Goal: Information Seeking & Learning: Learn about a topic

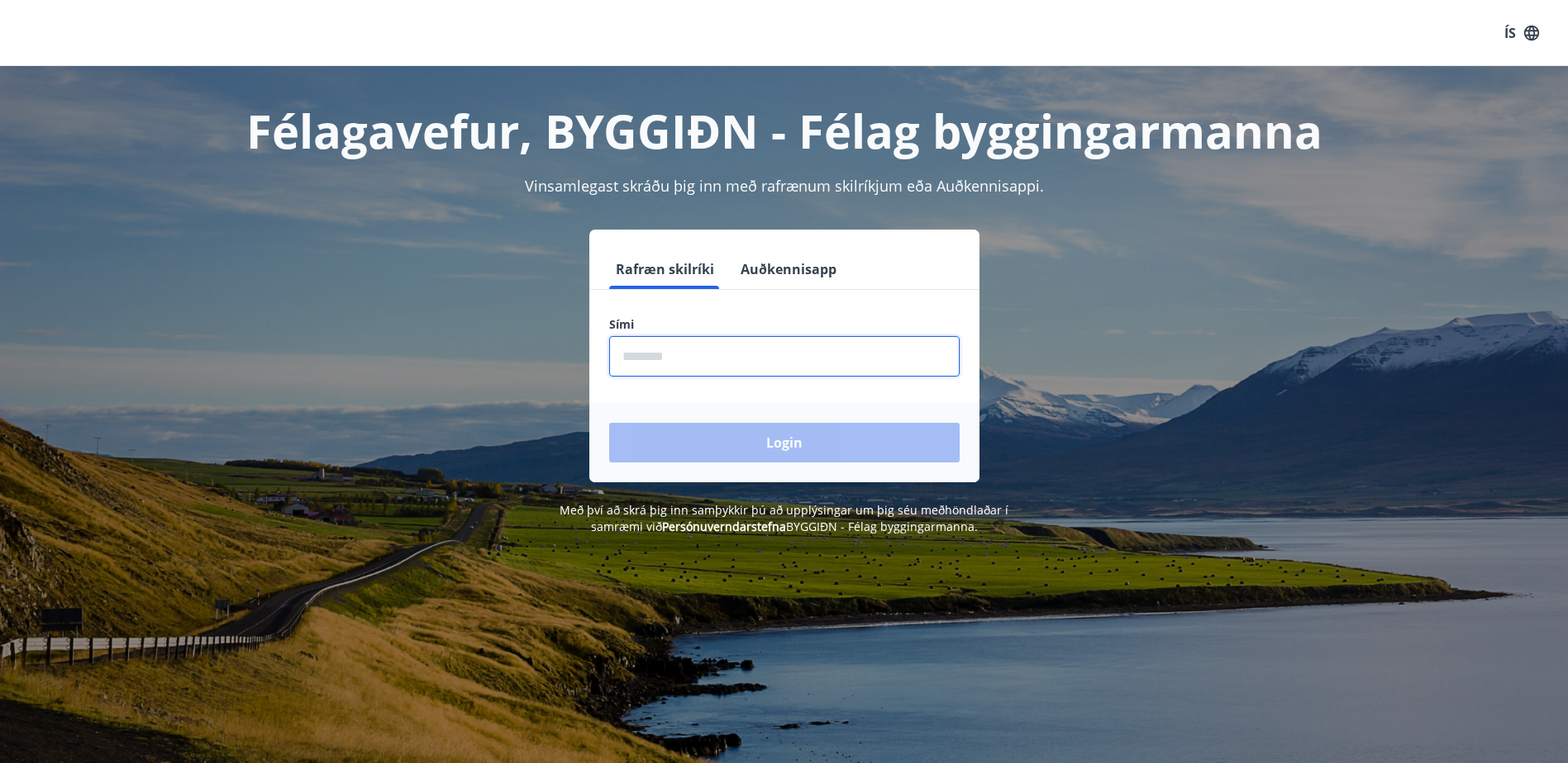
click at [688, 364] on input "phone" at bounding box center [784, 355] width 351 height 40
type input "********"
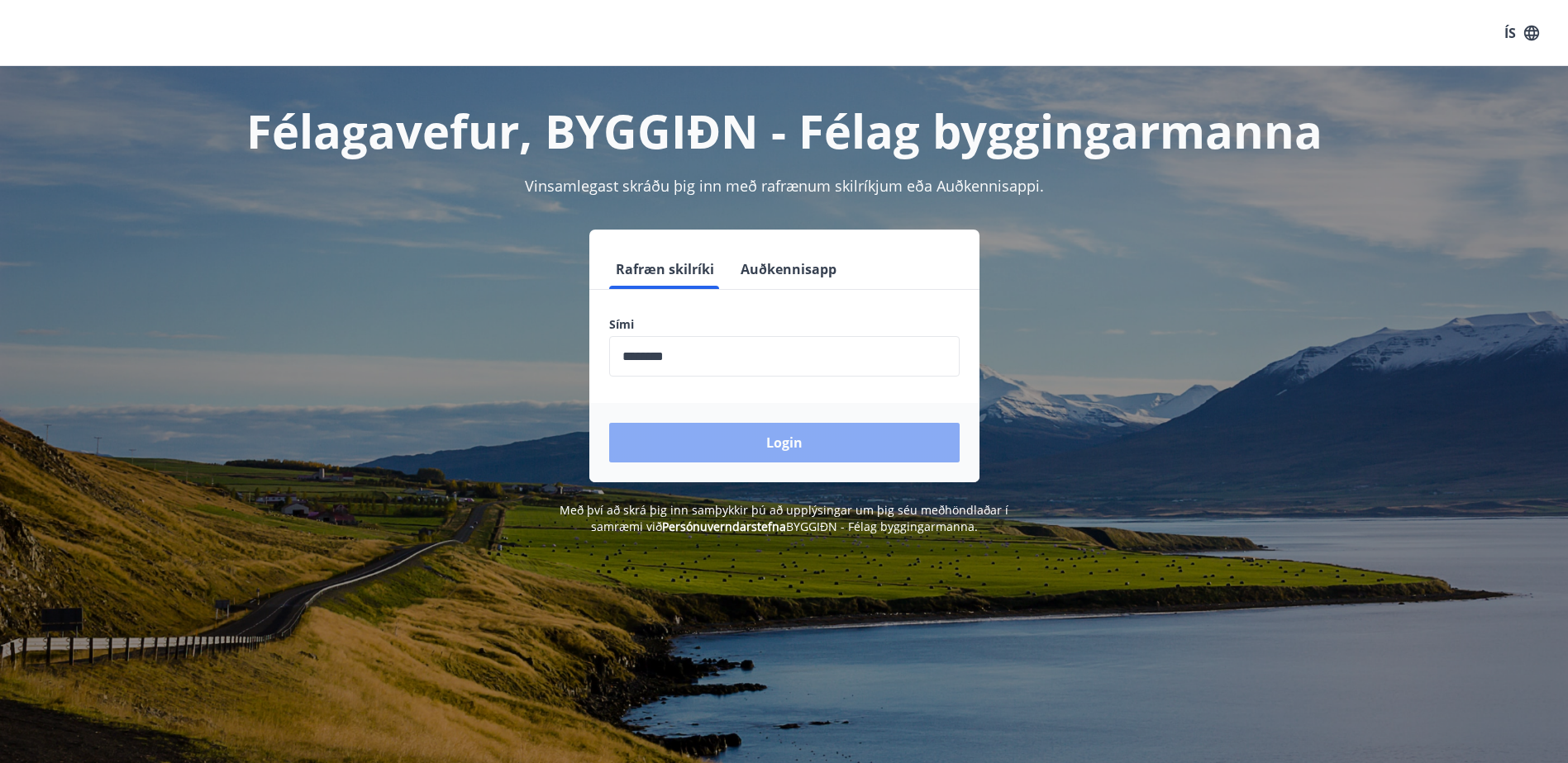
click at [694, 441] on button "Login" at bounding box center [784, 443] width 351 height 39
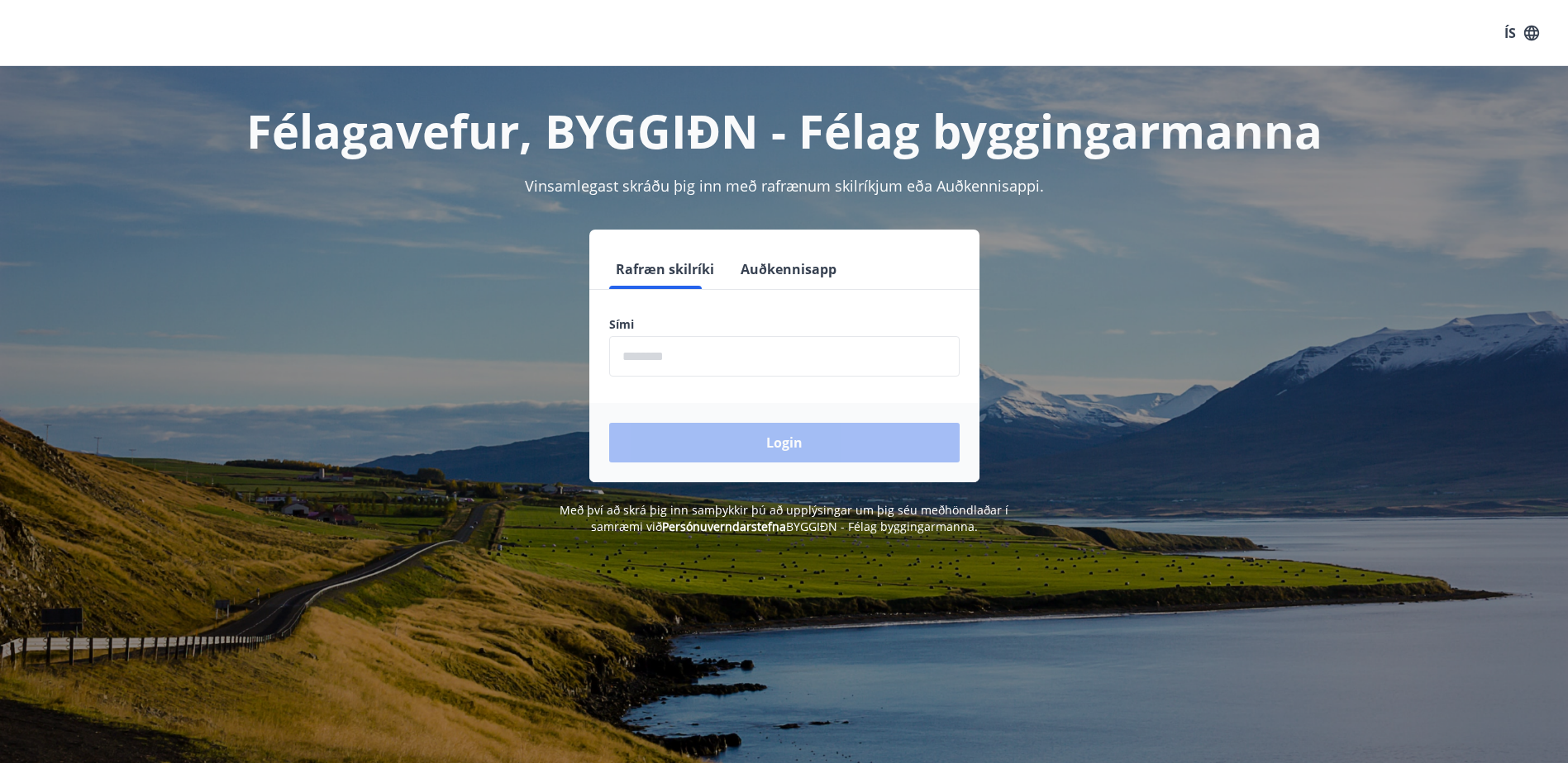
click at [723, 361] on input "phone" at bounding box center [784, 355] width 351 height 40
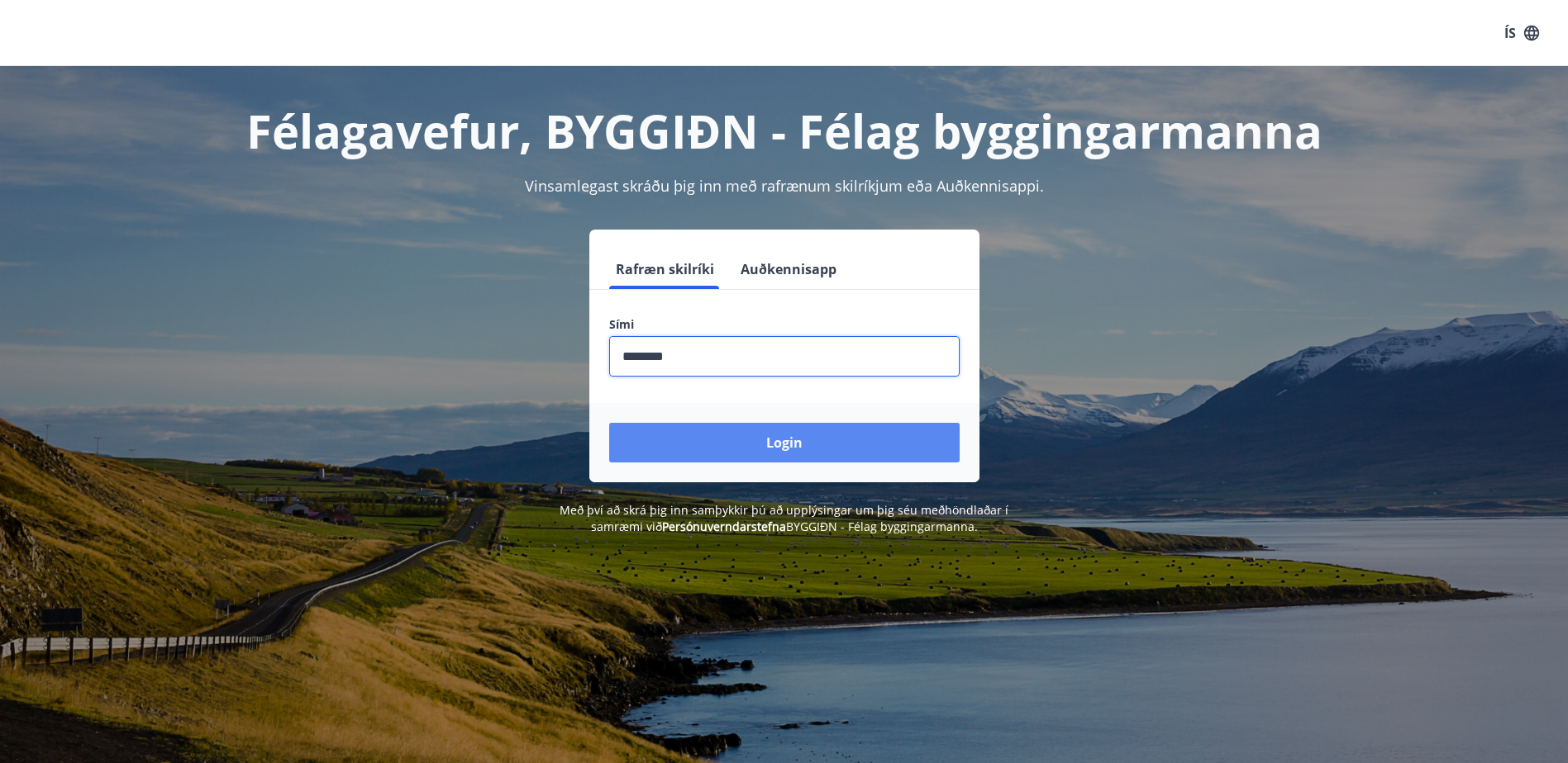
type input "********"
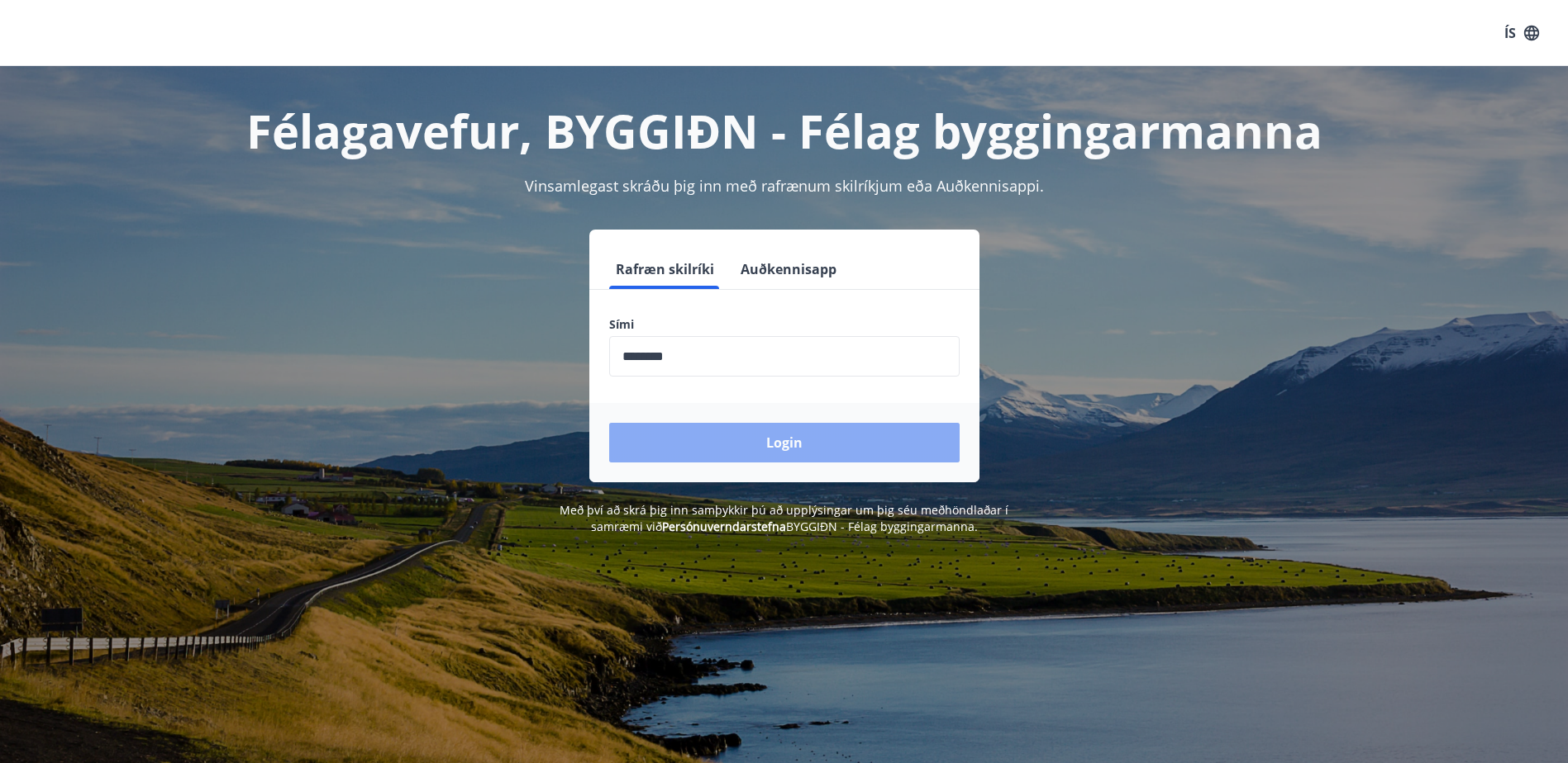
click at [772, 434] on button "Login" at bounding box center [784, 443] width 351 height 39
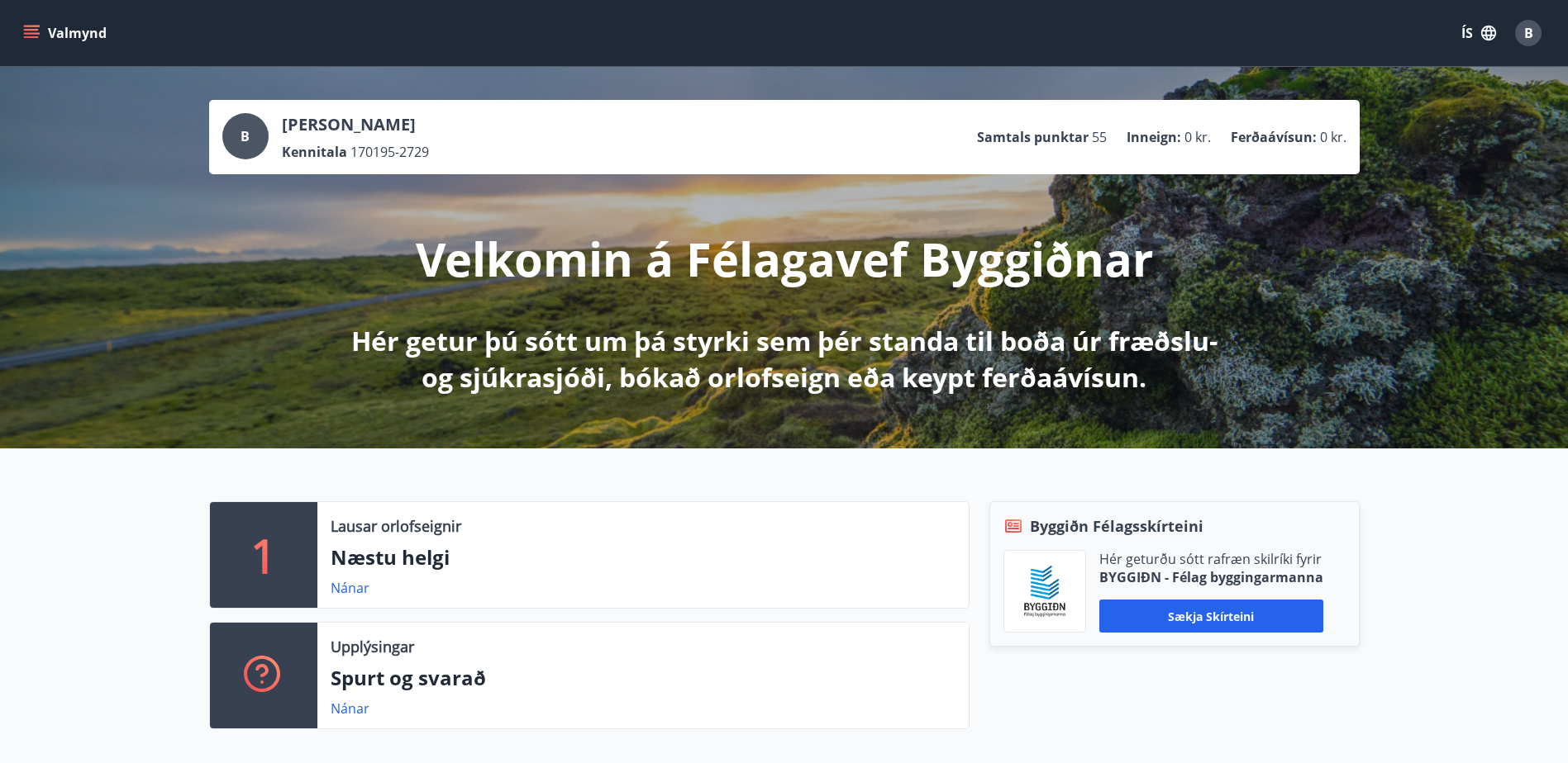
click at [27, 30] on icon "menu" at bounding box center [31, 30] width 15 height 2
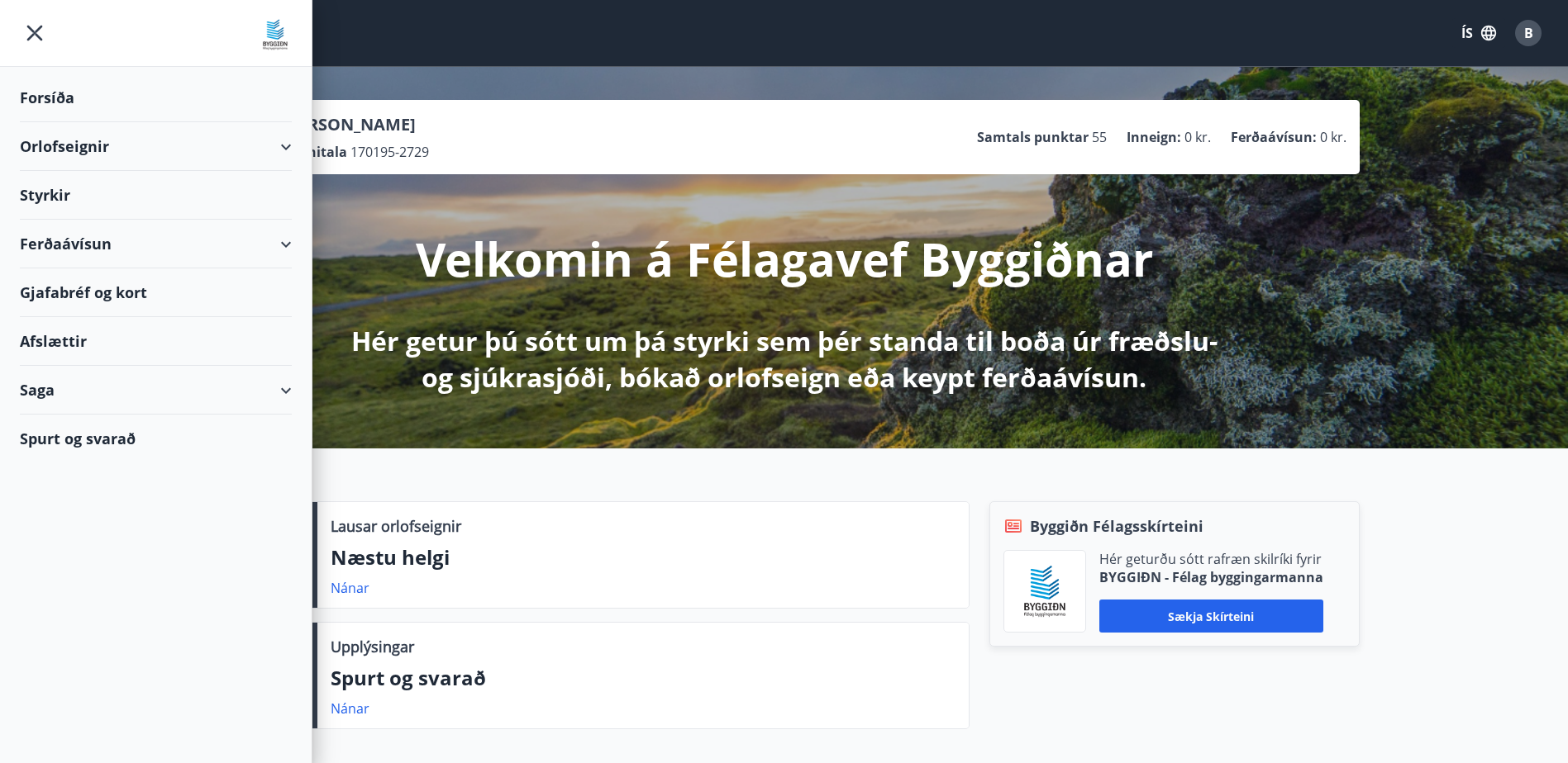
click at [277, 155] on div "Orlofseignir" at bounding box center [156, 146] width 272 height 49
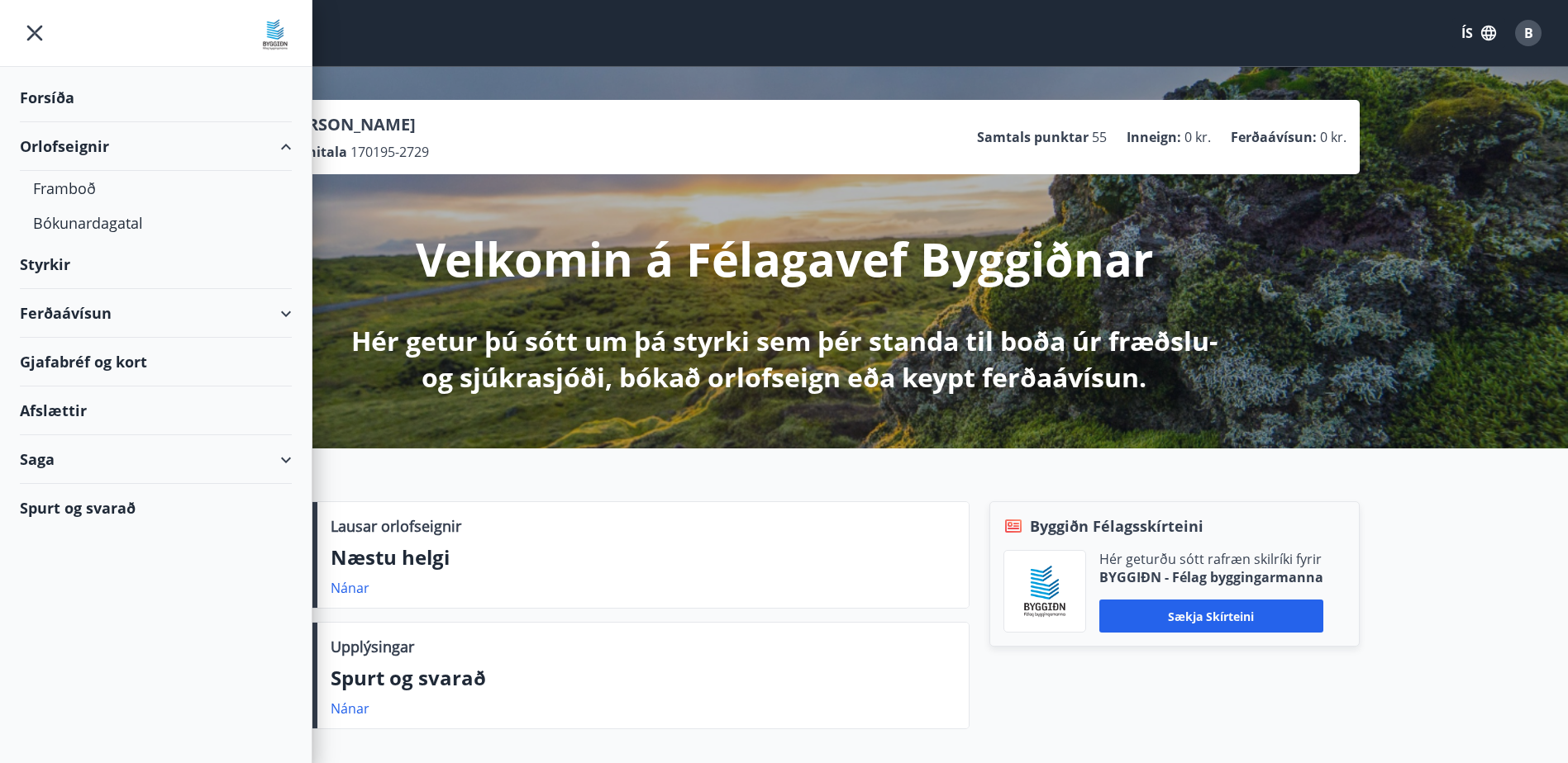
click at [281, 314] on div "Ferðaávísun" at bounding box center [156, 313] width 272 height 49
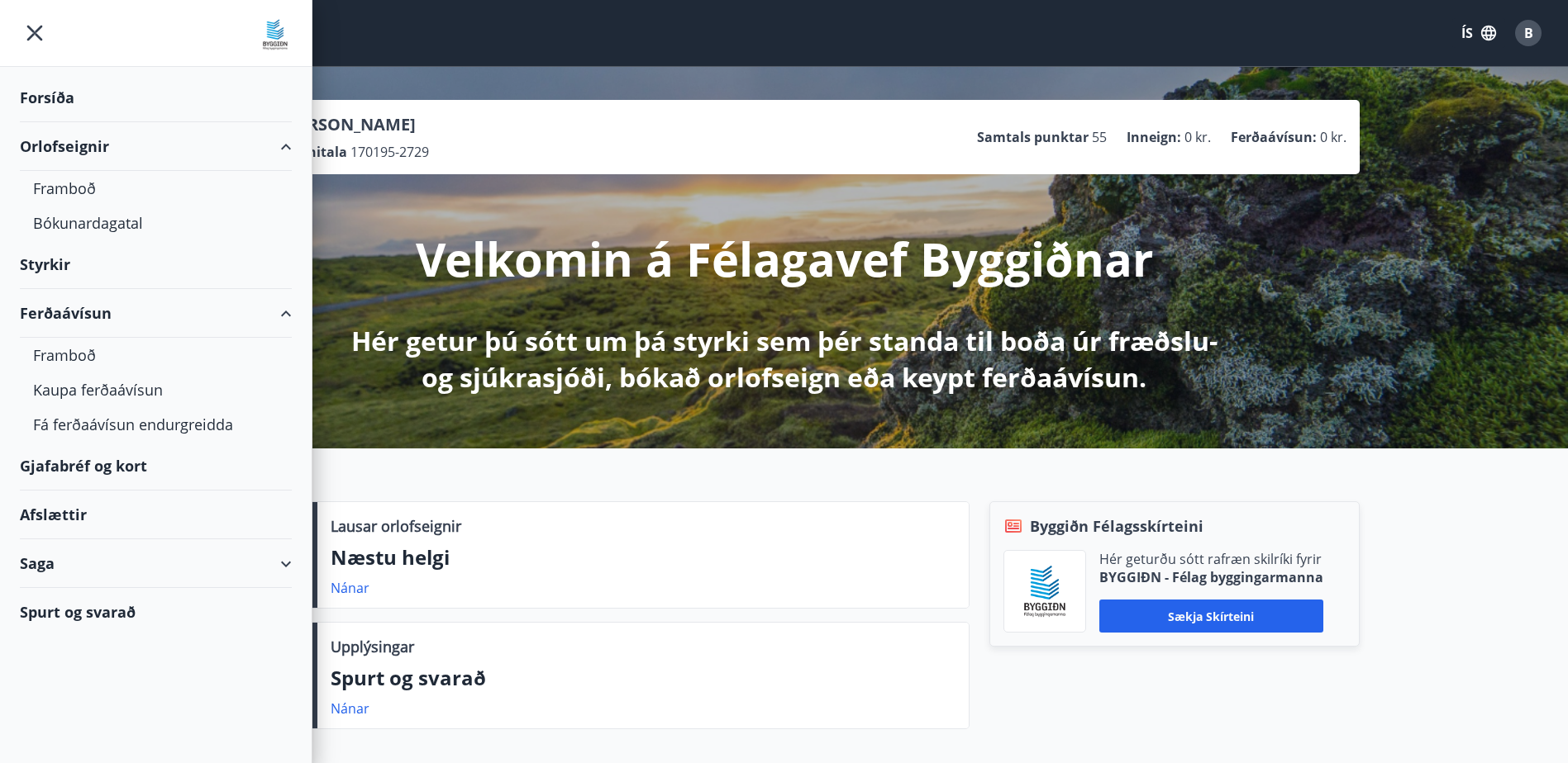
click at [80, 472] on div "Gjafabréf og kort" at bounding box center [156, 466] width 272 height 49
click at [41, 516] on div "Afslættir" at bounding box center [156, 514] width 272 height 49
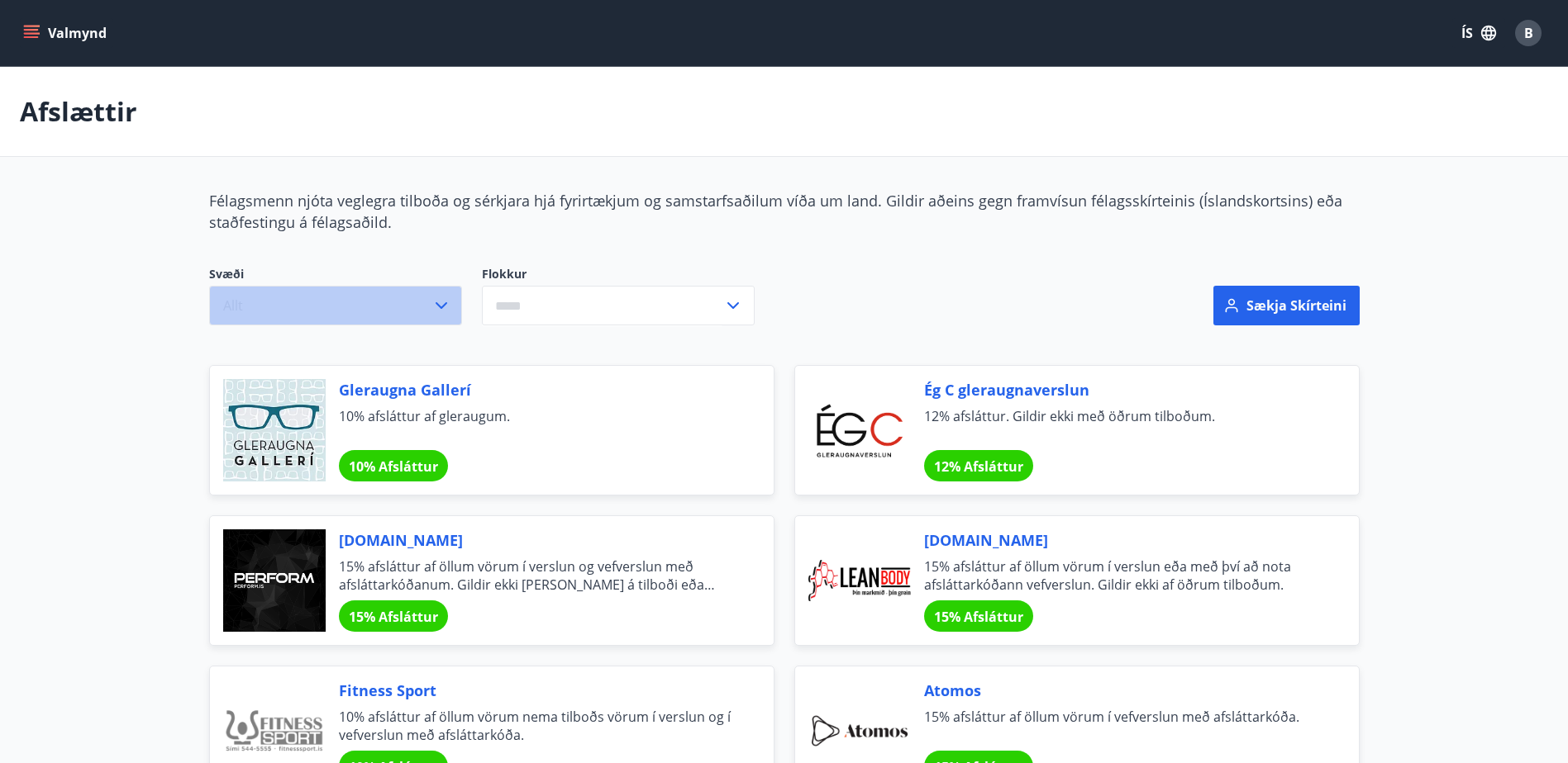
click at [404, 303] on button "Allt" at bounding box center [336, 305] width 253 height 39
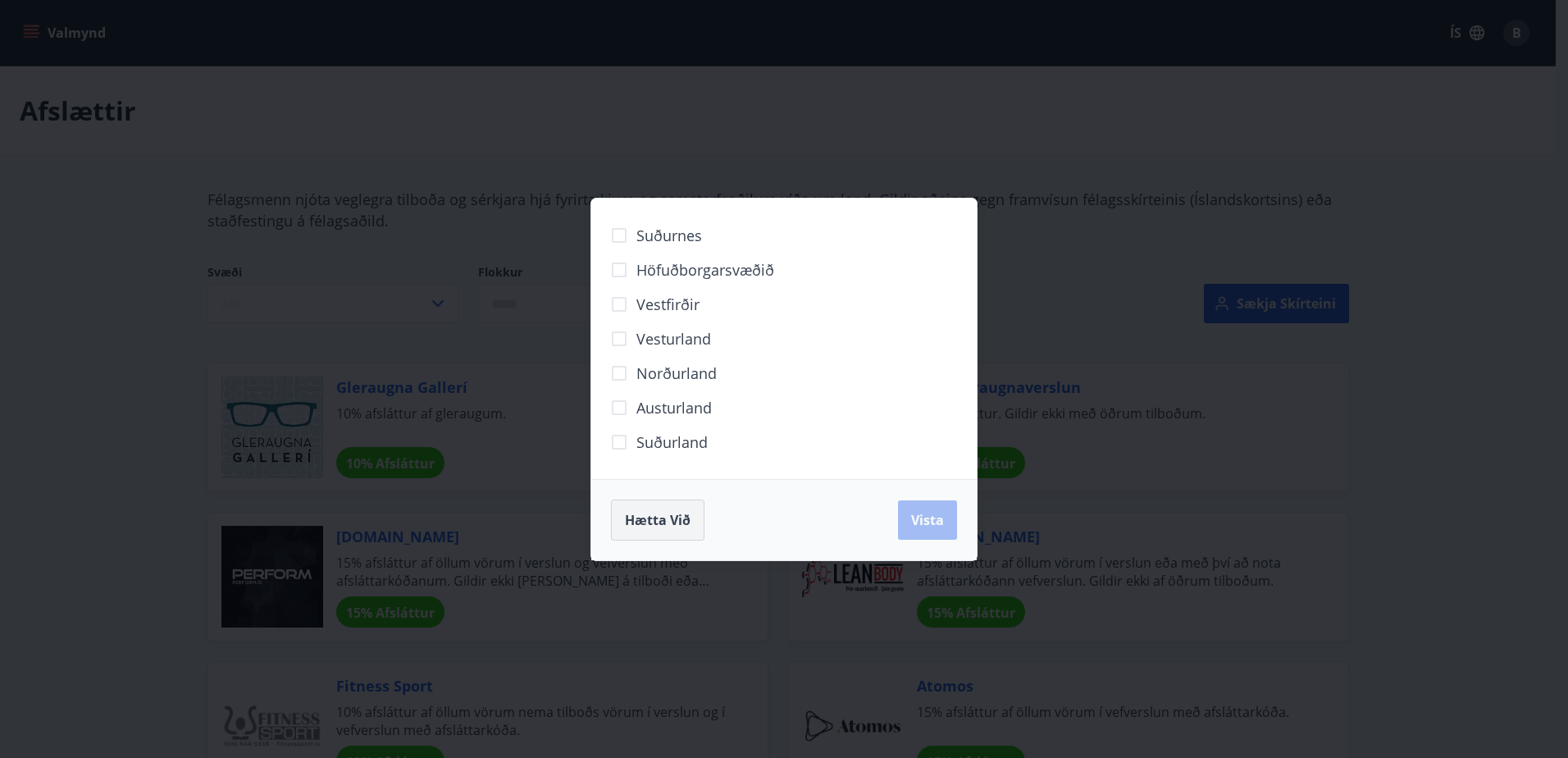
click at [697, 525] on button "Hætta við" at bounding box center [658, 520] width 93 height 41
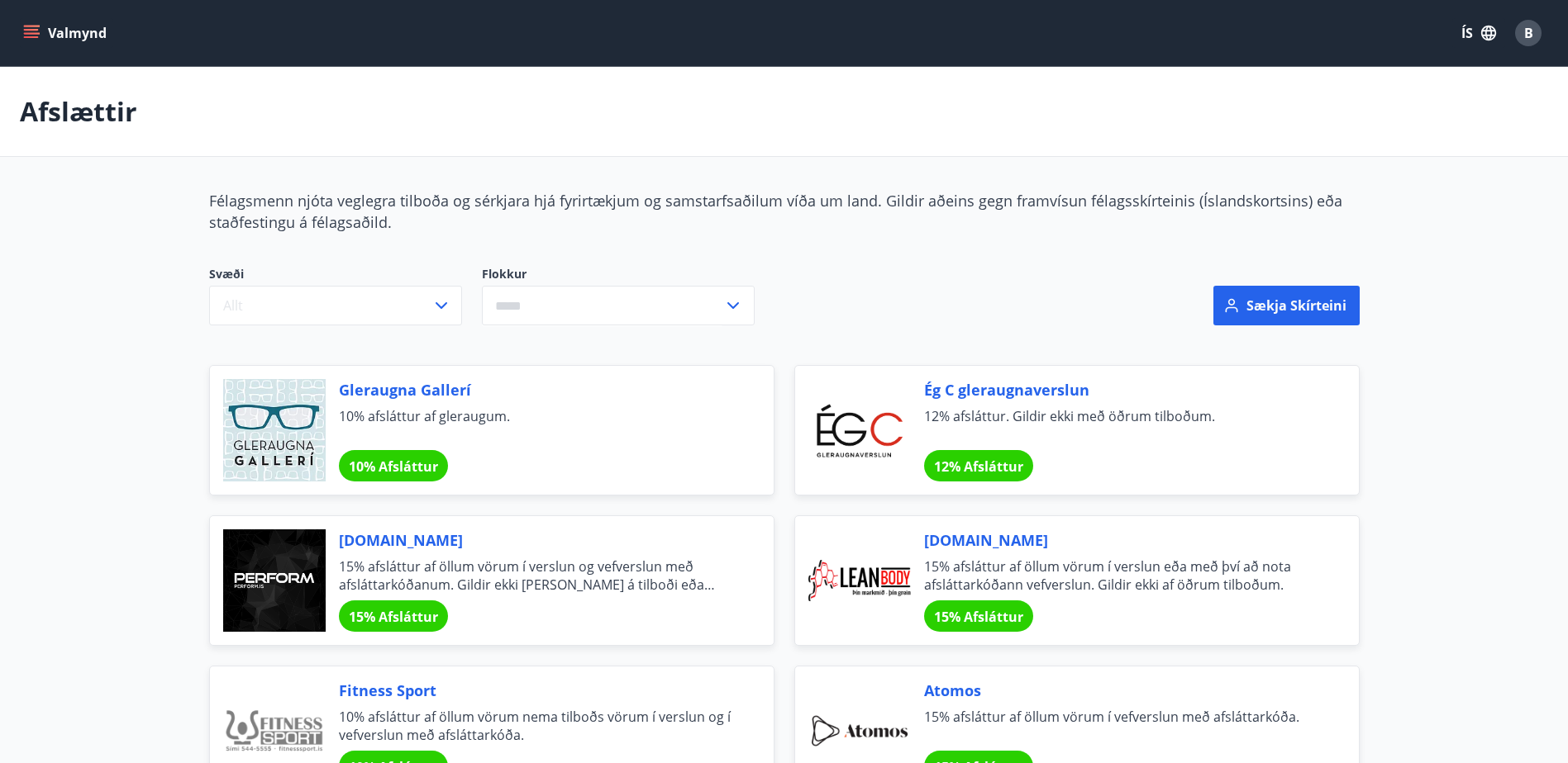
click at [587, 308] on input "text" at bounding box center [603, 305] width 241 height 40
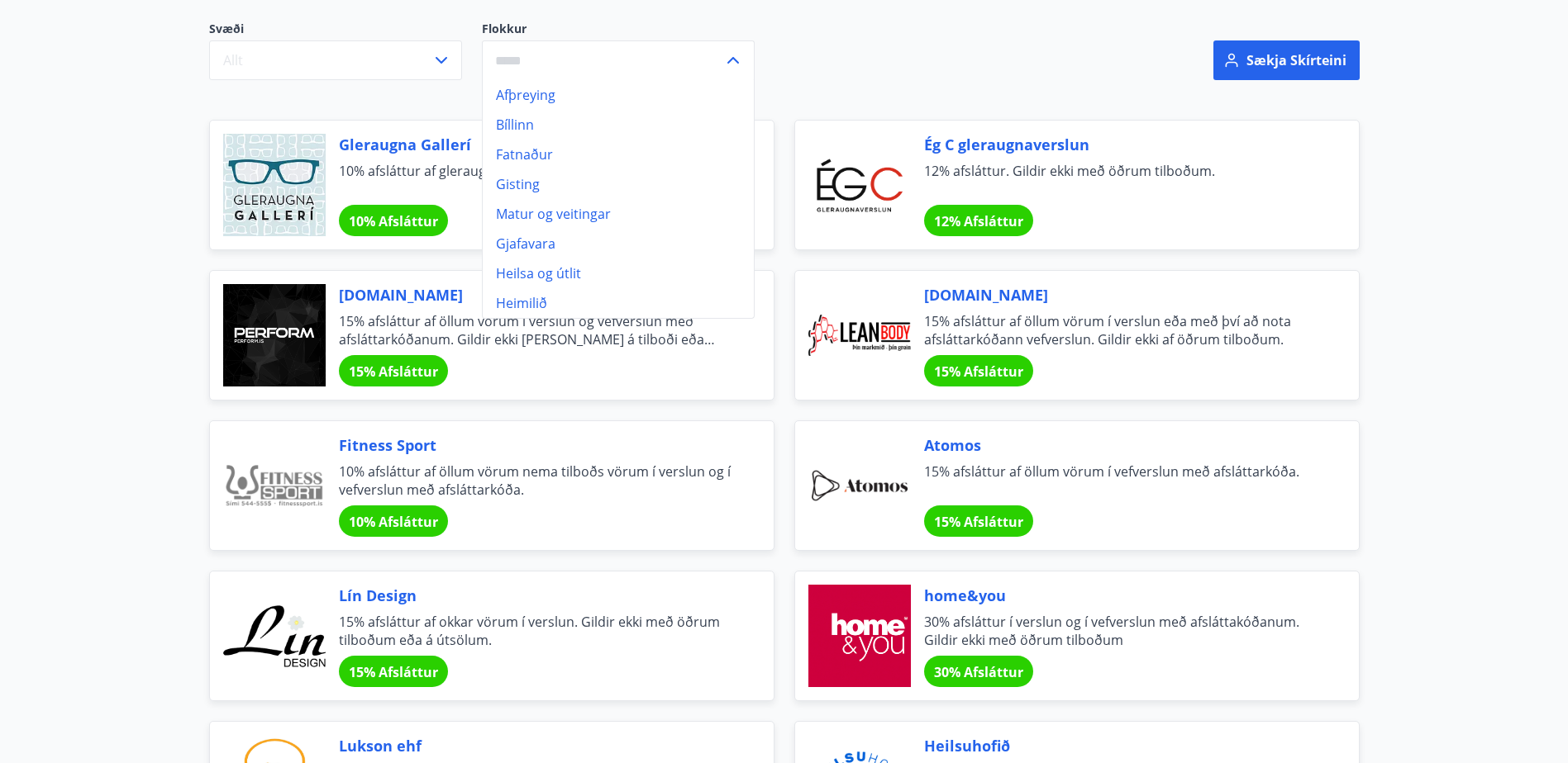
scroll to position [248, 0]
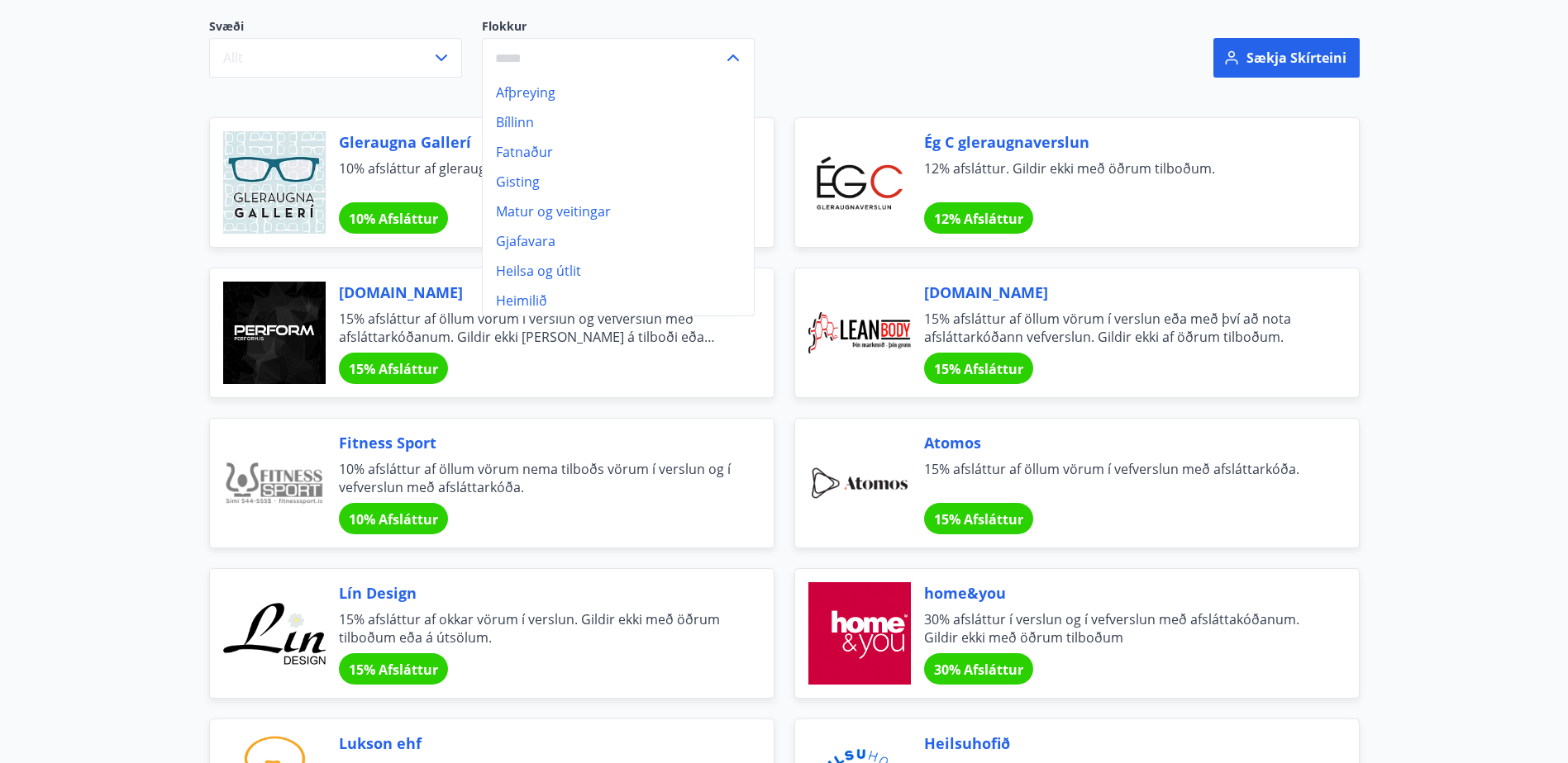
click at [567, 194] on li "Gisting" at bounding box center [618, 181] width 271 height 30
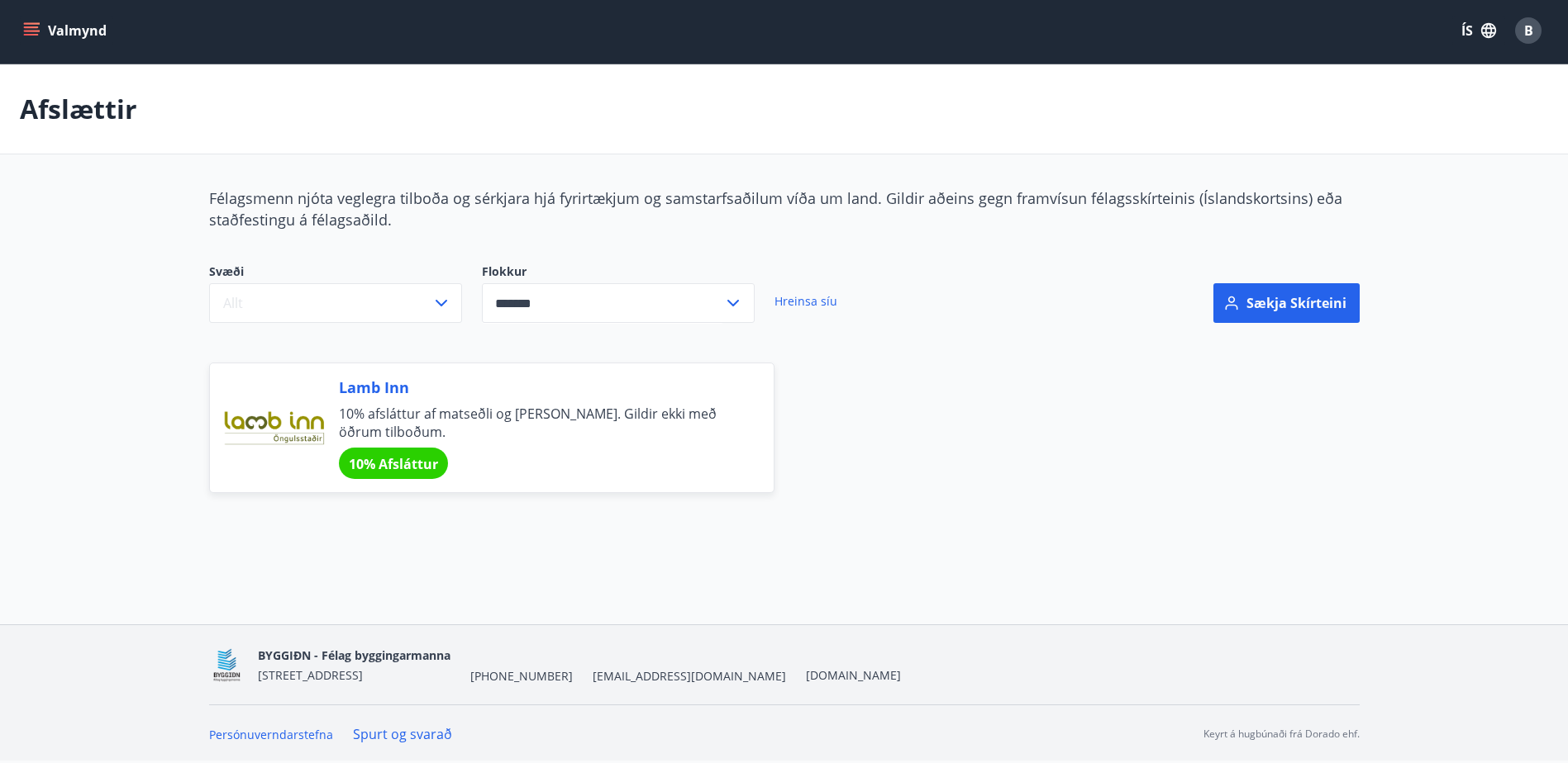
type input "*******"
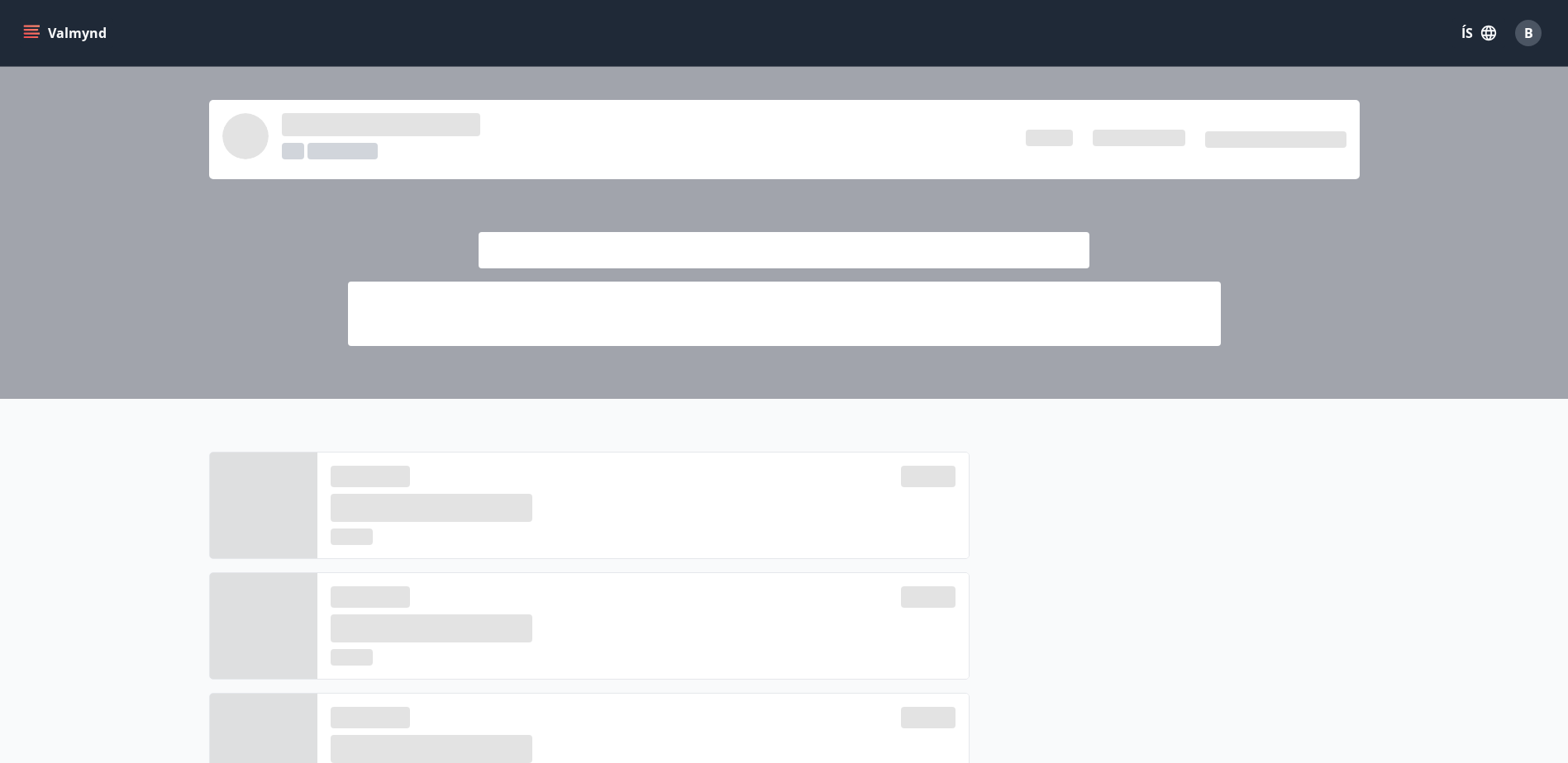
click at [24, 32] on icon "menu" at bounding box center [31, 32] width 16 height 16
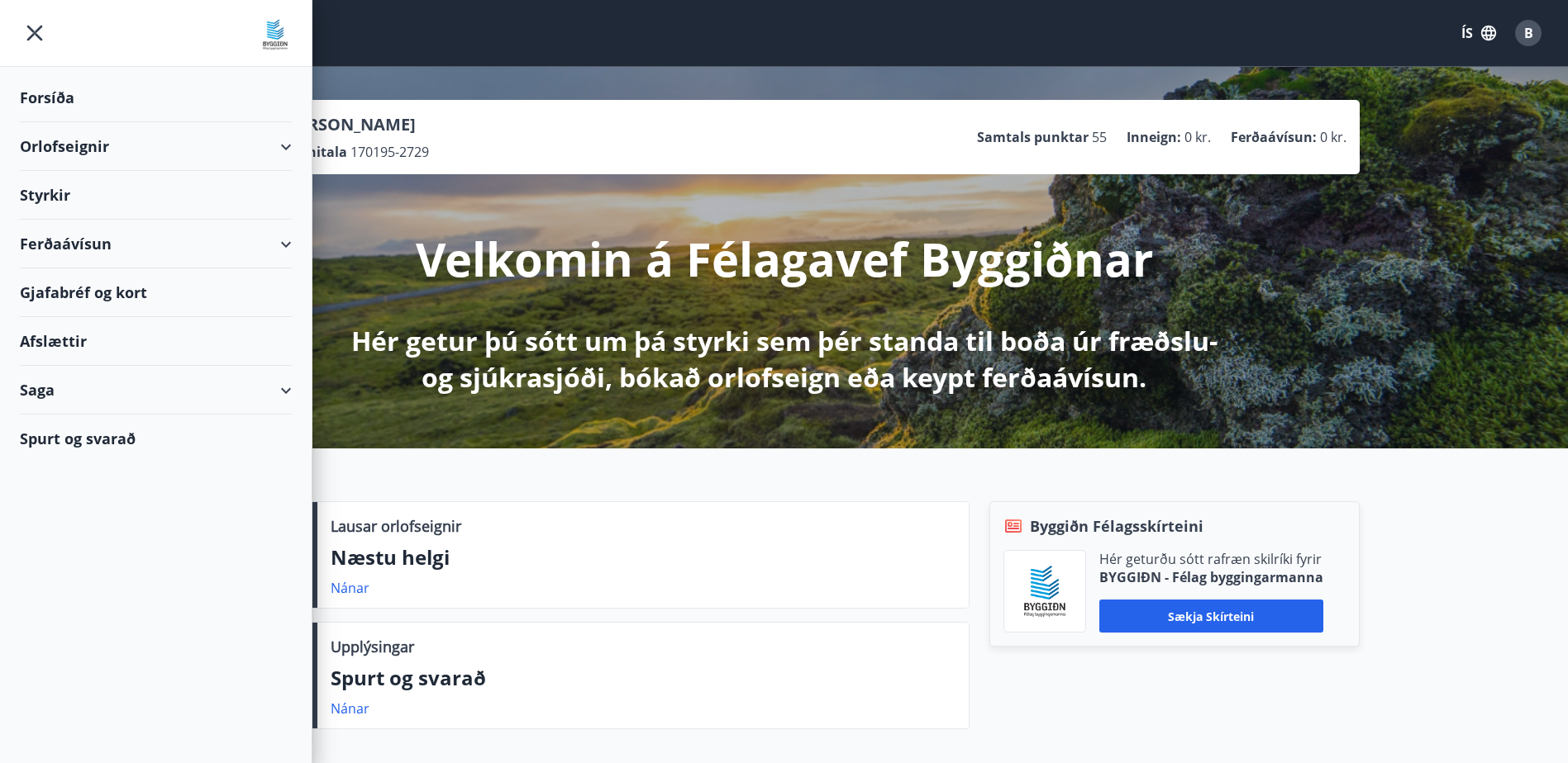
click at [276, 145] on div "Orlofseignir" at bounding box center [156, 146] width 272 height 49
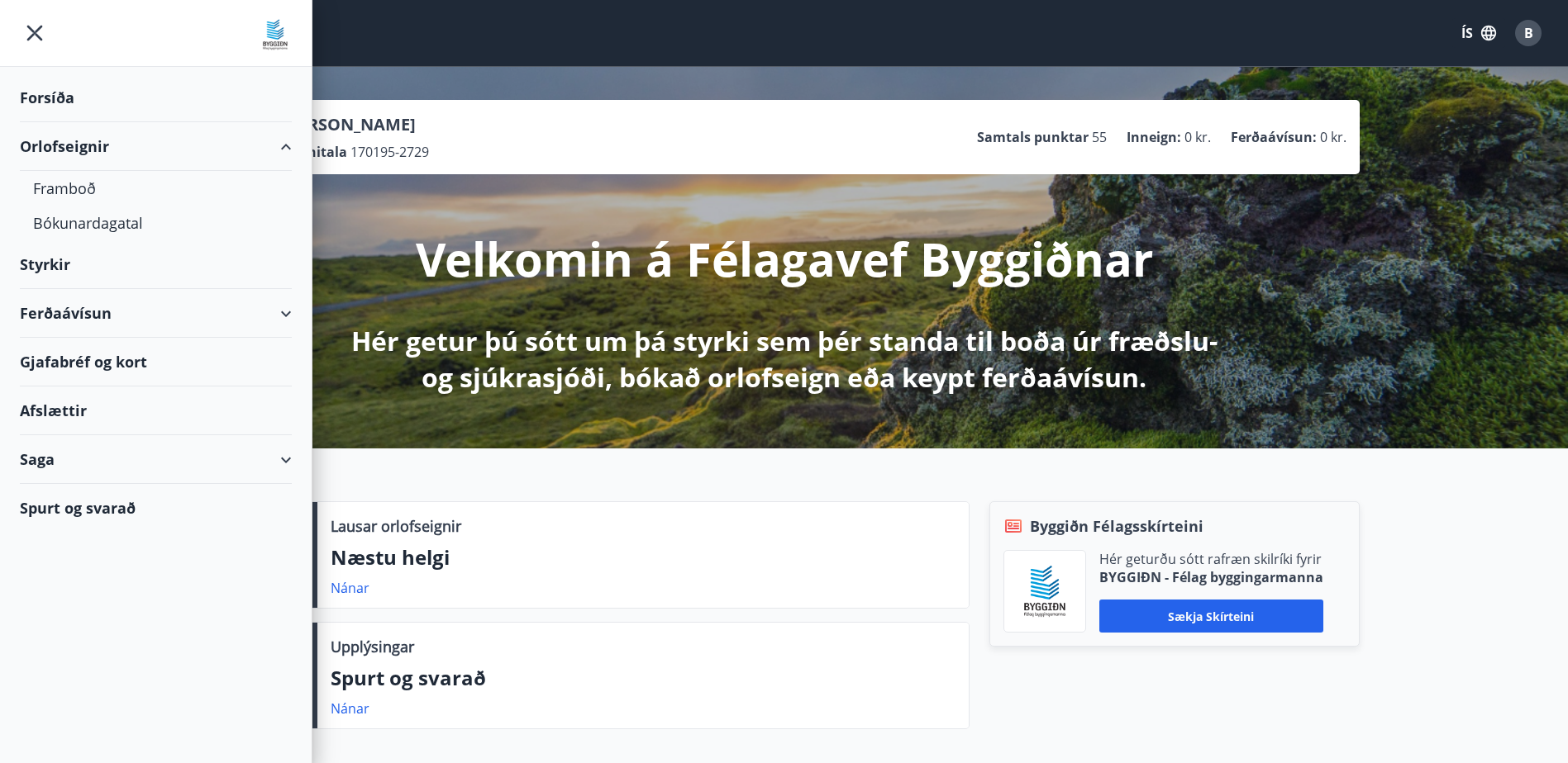
click at [286, 310] on div "Ferðaávísun" at bounding box center [156, 313] width 272 height 49
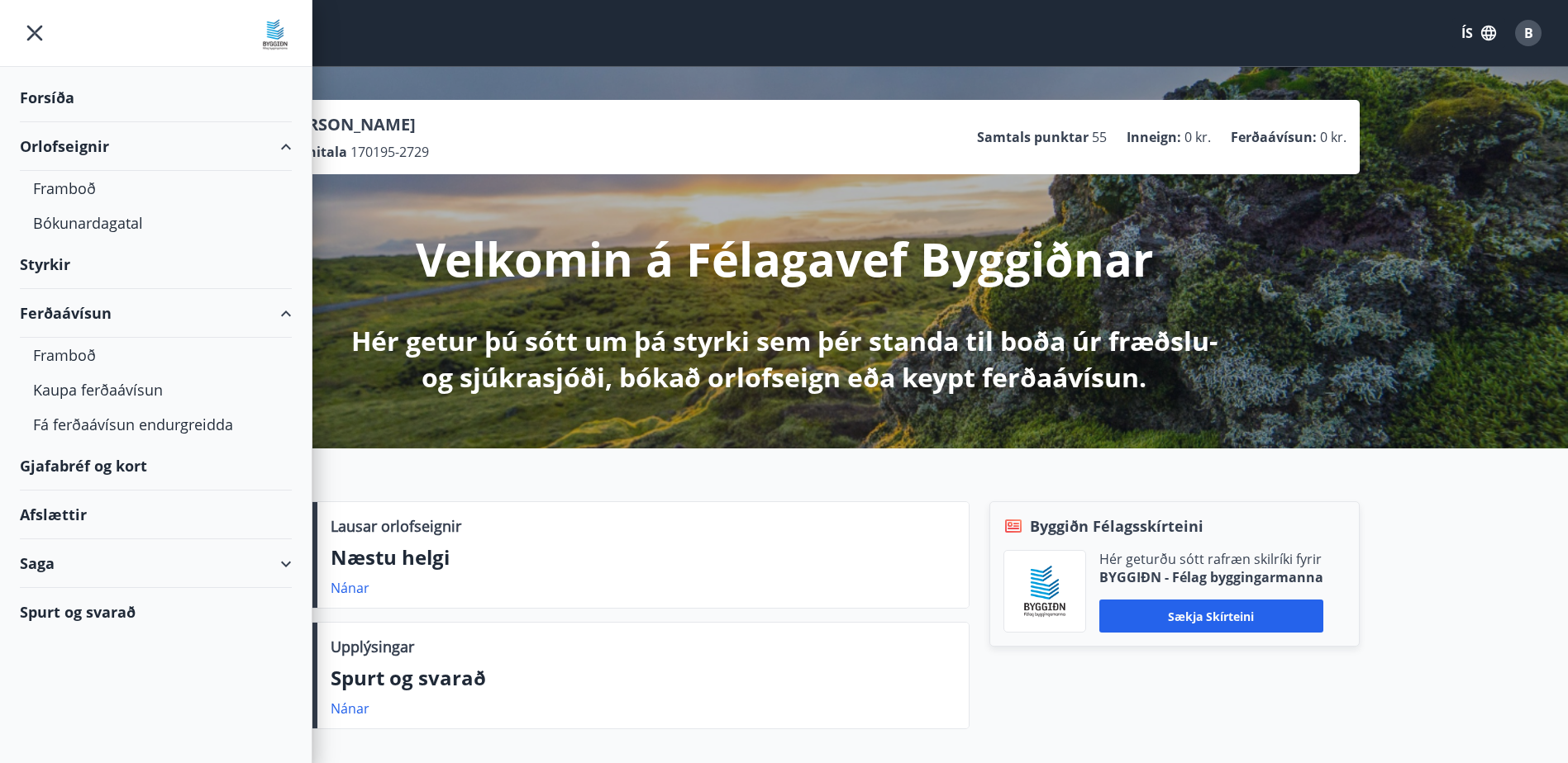
click at [127, 468] on div "Gjafabréf og kort" at bounding box center [156, 466] width 272 height 49
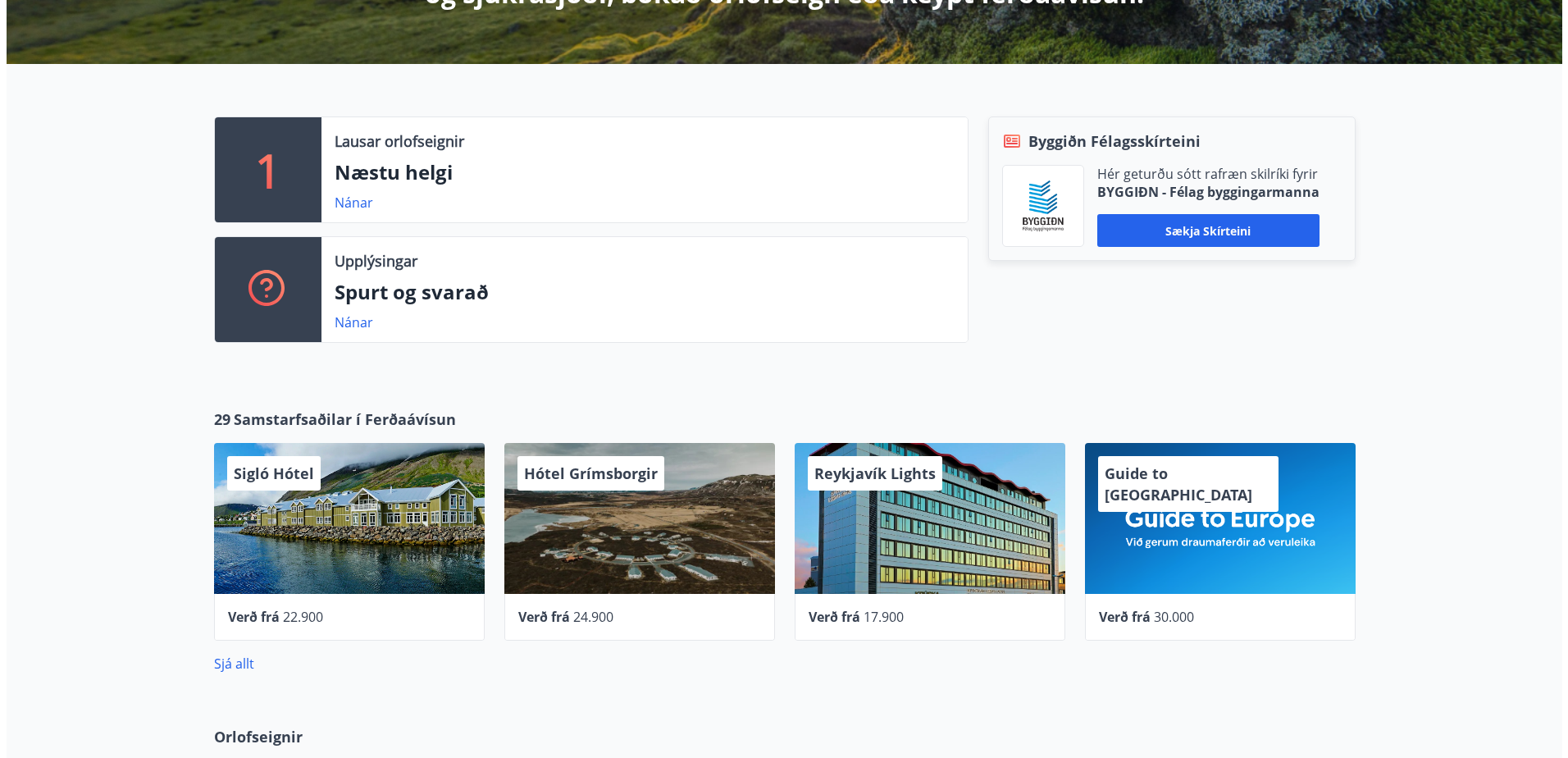
scroll to position [410, 0]
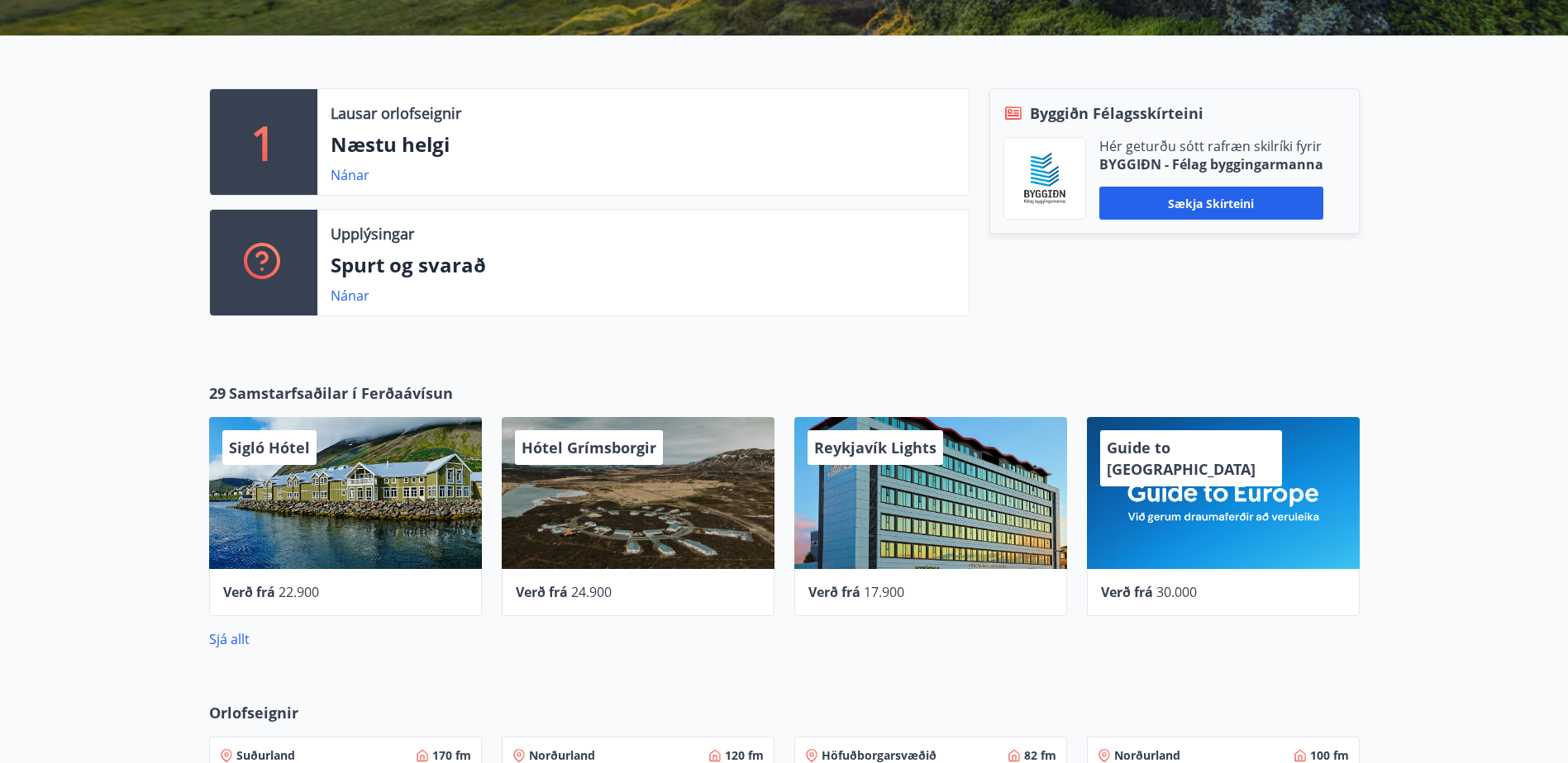
drag, startPoint x: 927, startPoint y: 496, endPoint x: 890, endPoint y: 520, distance: 44.1
click at [890, 520] on div "Reykjavík Lights" at bounding box center [930, 493] width 273 height 152
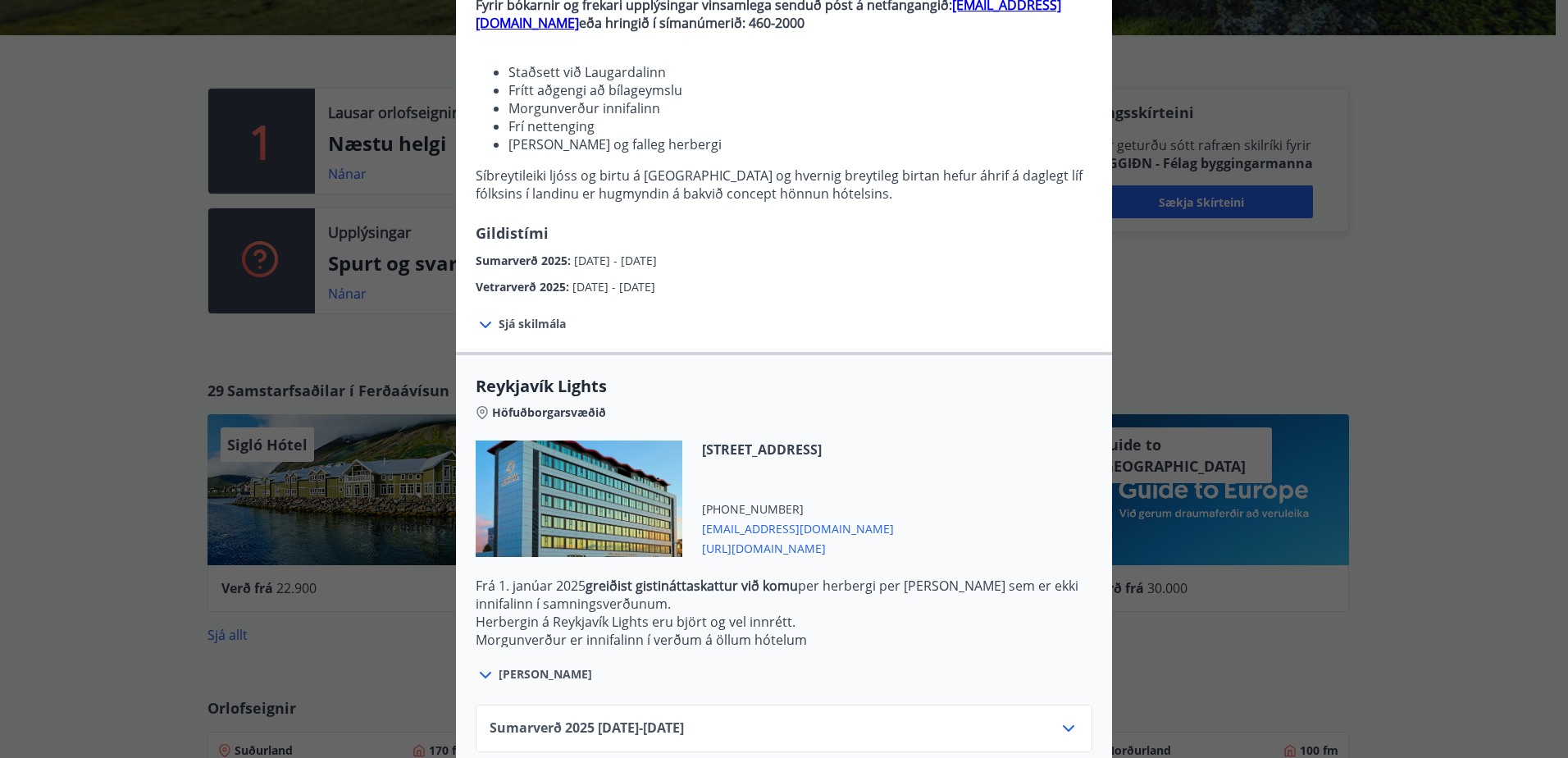
scroll to position [277, 0]
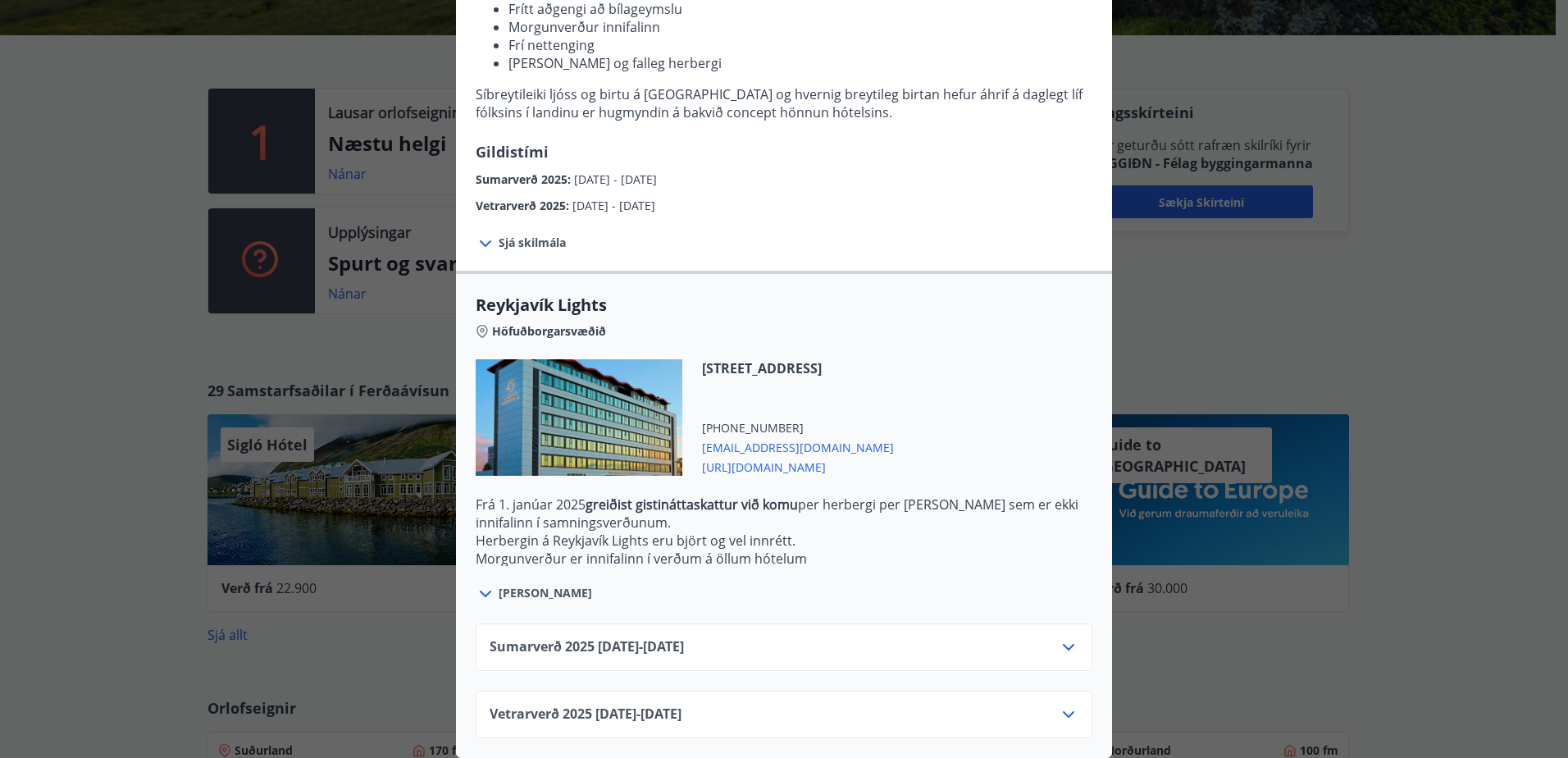
click at [770, 705] on div "Vetrarverð 2025 01.10.25 - 21.12.25" at bounding box center [784, 721] width 589 height 33
click at [766, 710] on div "Vetrarverð 2025 01.10.25 - 21.12.25" at bounding box center [784, 721] width 589 height 33
click at [1063, 707] on icon at bounding box center [1068, 714] width 20 height 20
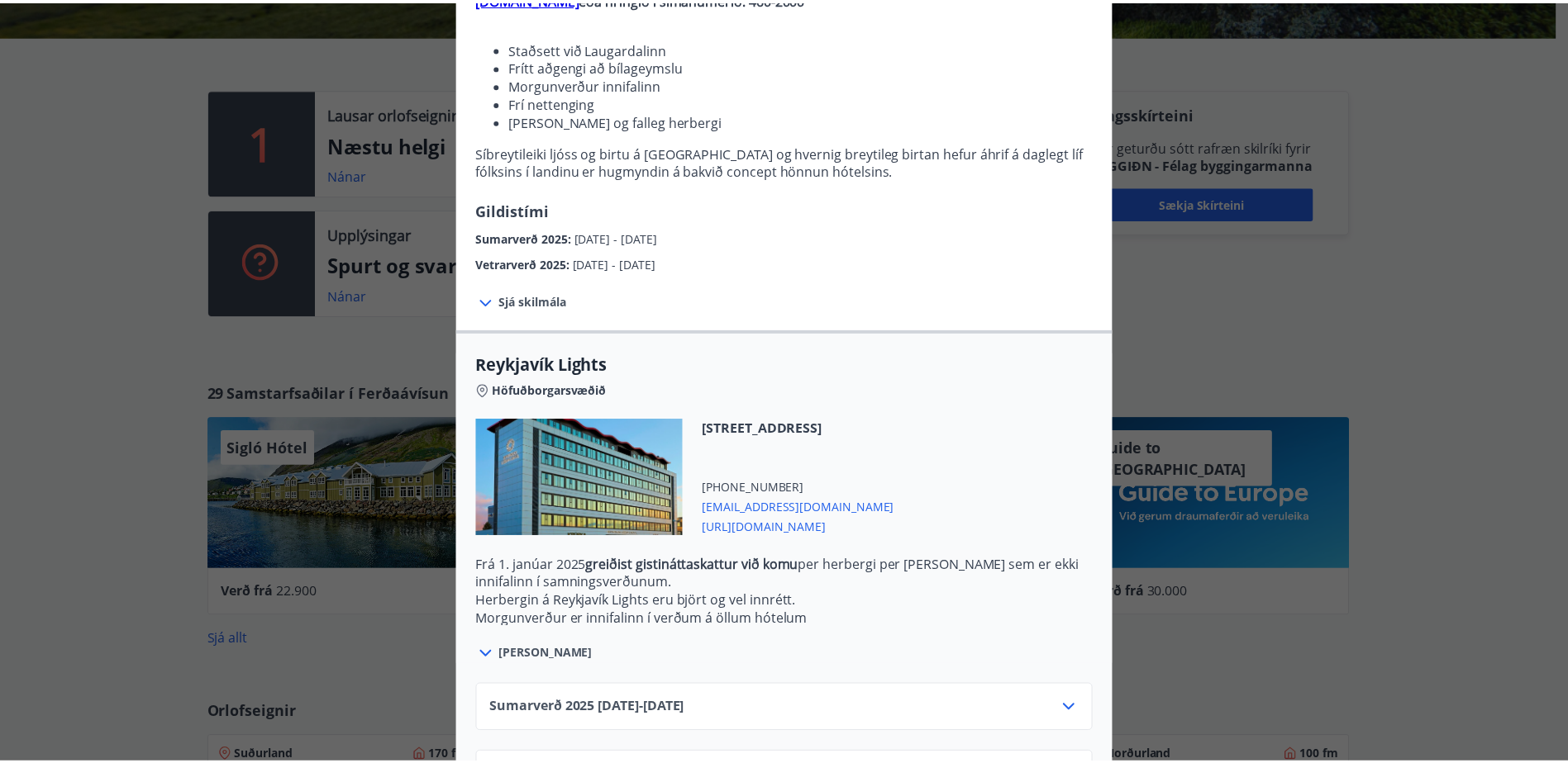
scroll to position [0, 0]
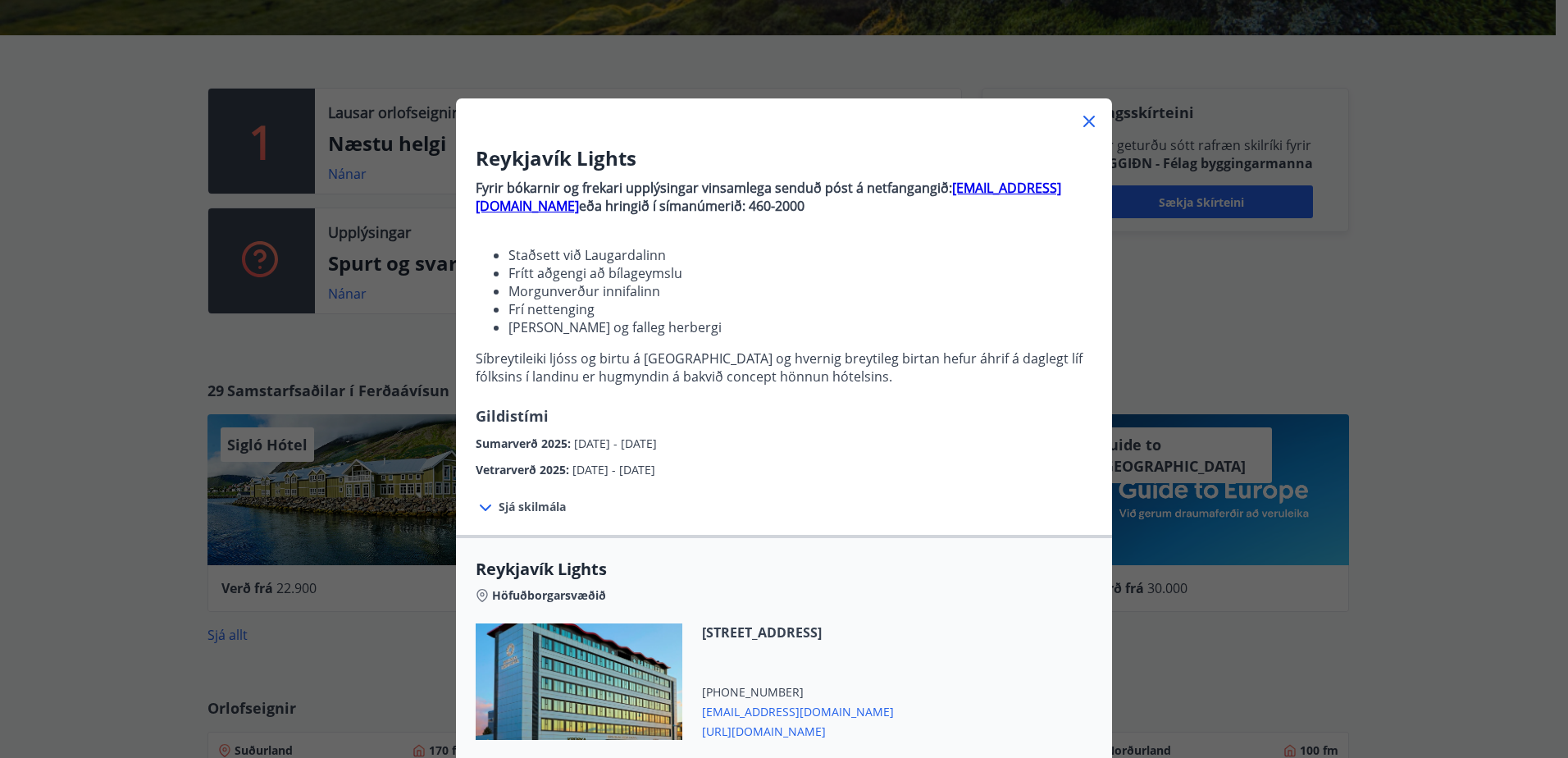
click at [1087, 121] on icon at bounding box center [1089, 121] width 20 height 20
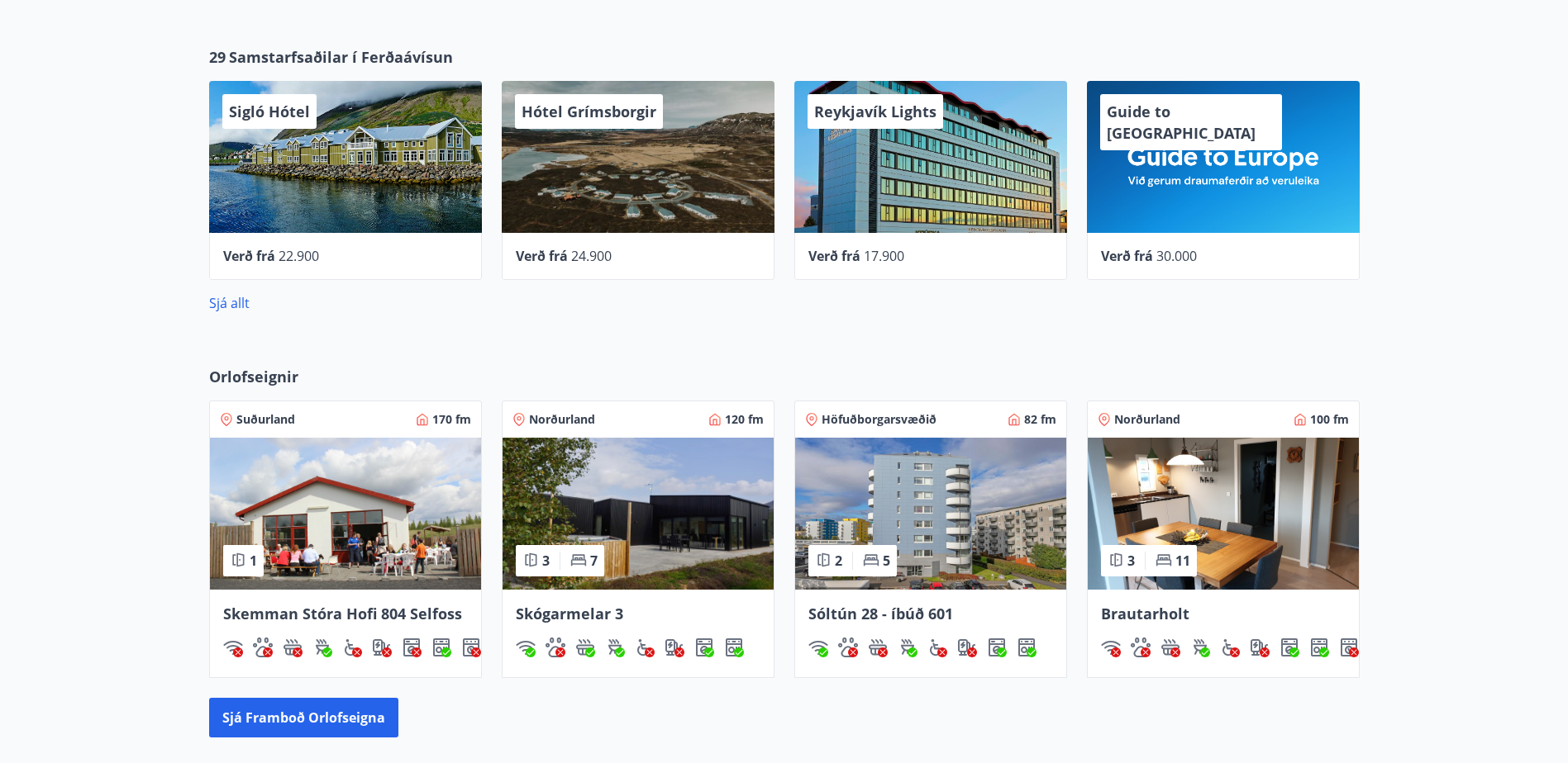
scroll to position [573, 0]
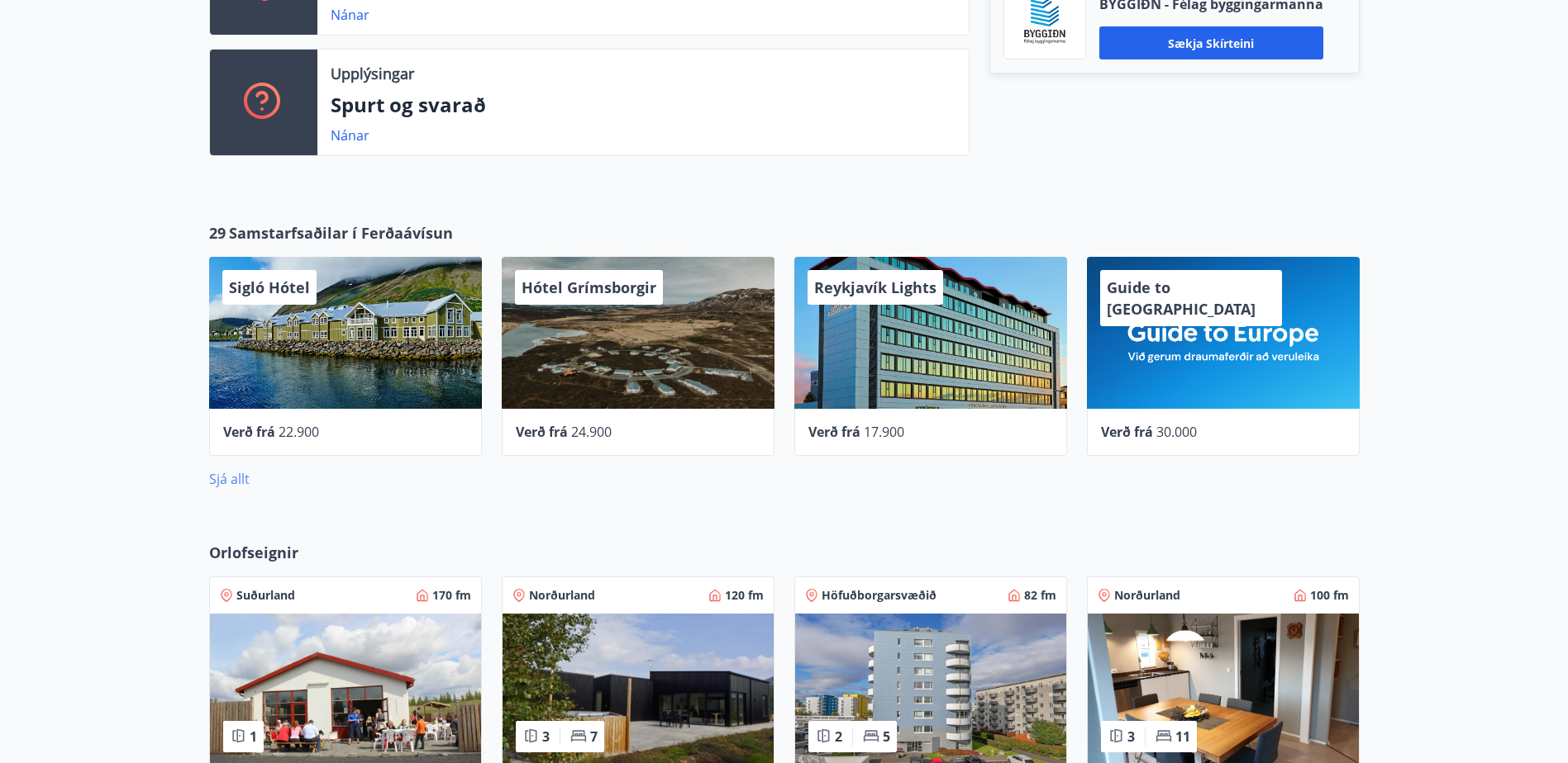
click at [231, 476] on link "Sjá allt" at bounding box center [229, 478] width 40 height 18
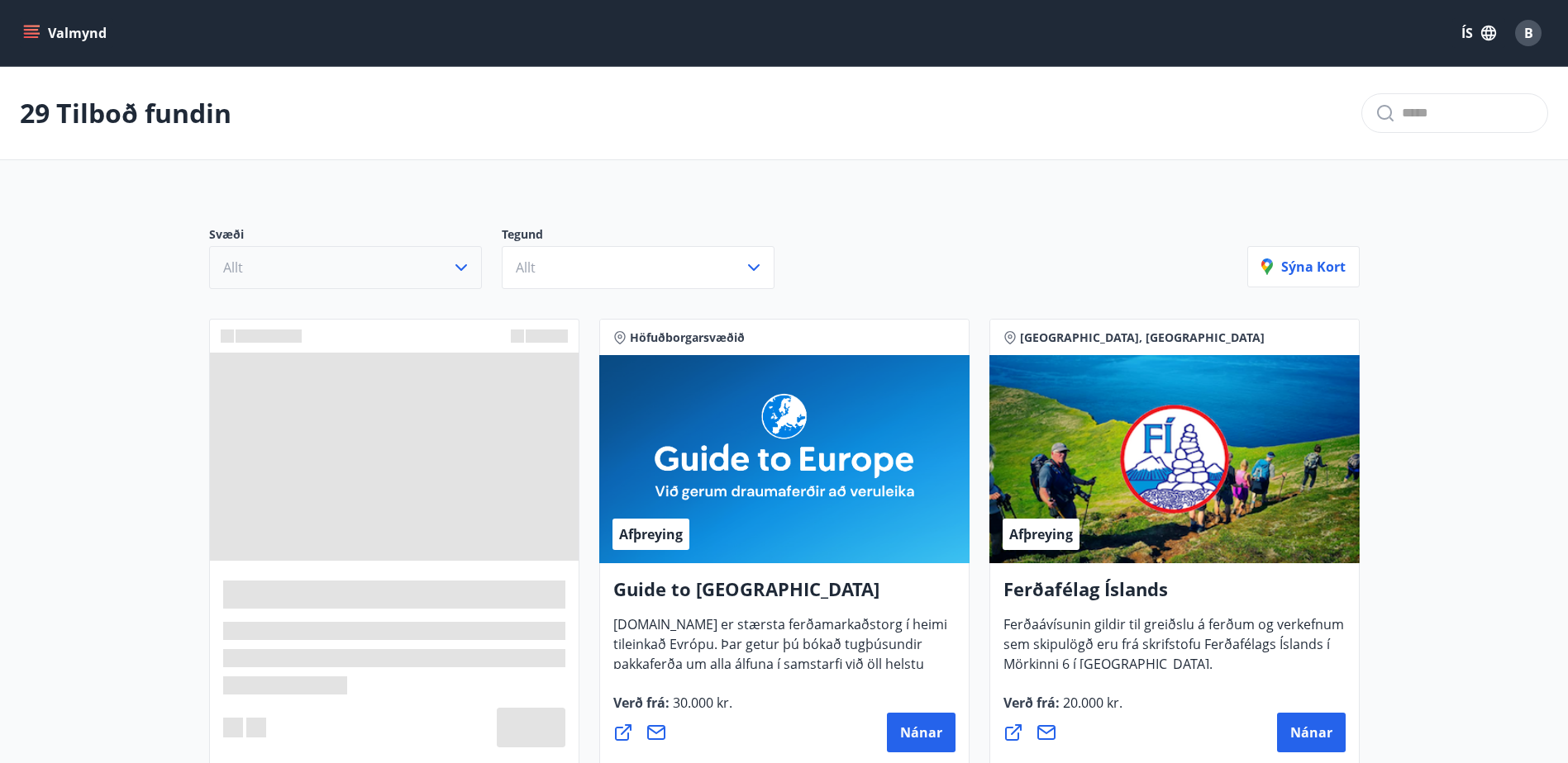
click at [348, 276] on button "Allt" at bounding box center [345, 267] width 273 height 43
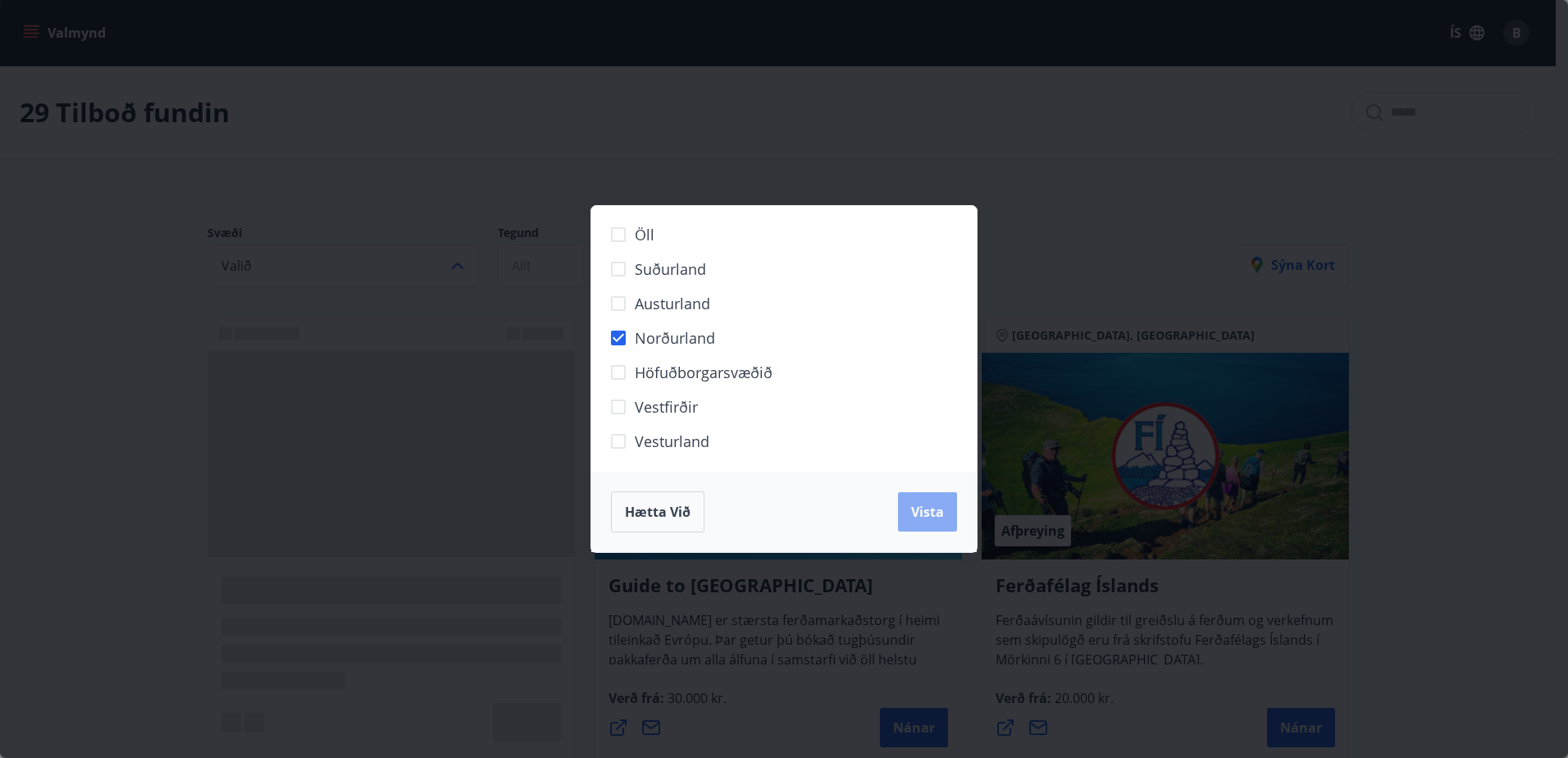
click at [942, 522] on button "Vista" at bounding box center [928, 512] width 59 height 39
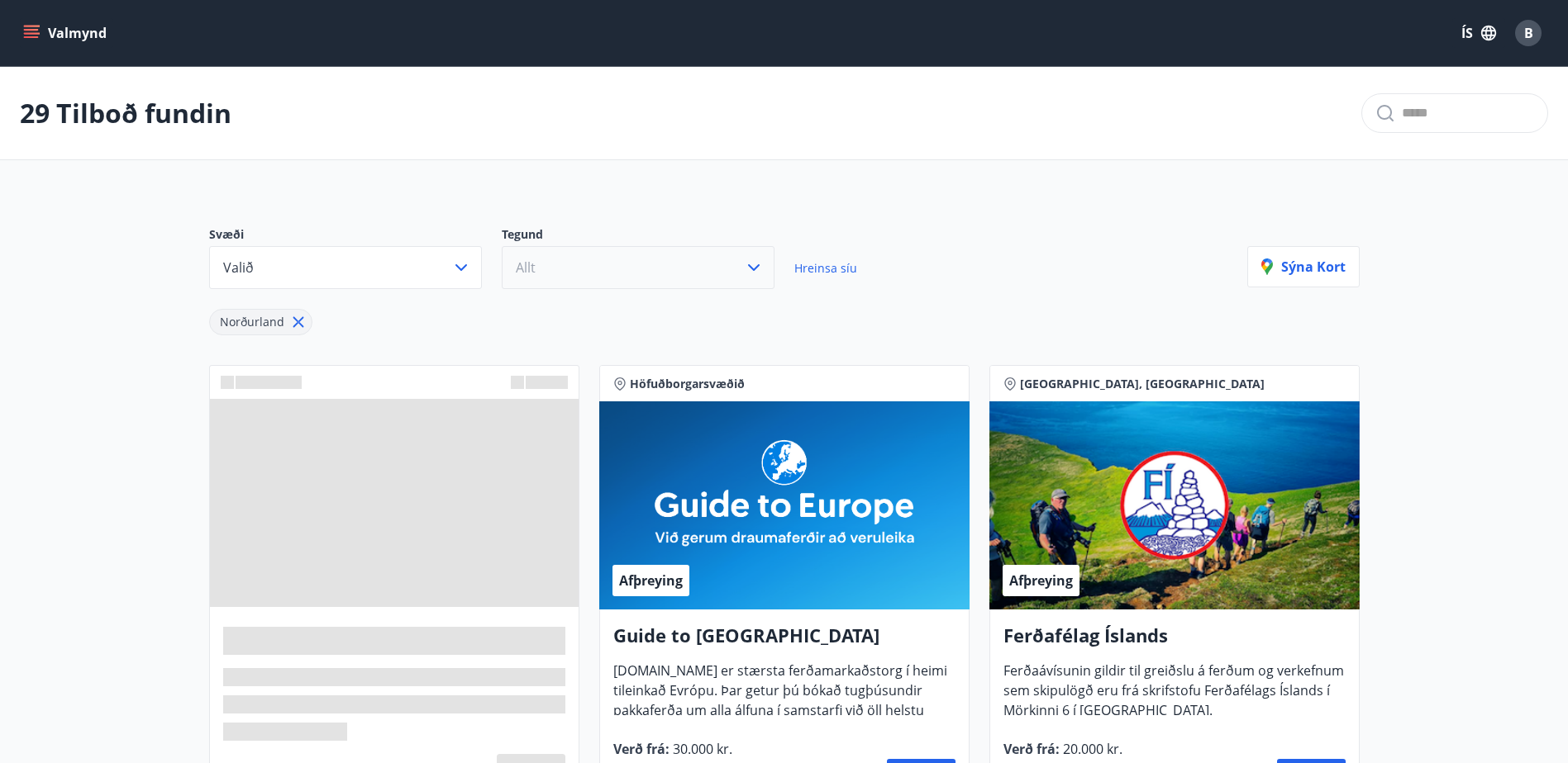
click at [627, 269] on button "Allt" at bounding box center [638, 267] width 273 height 43
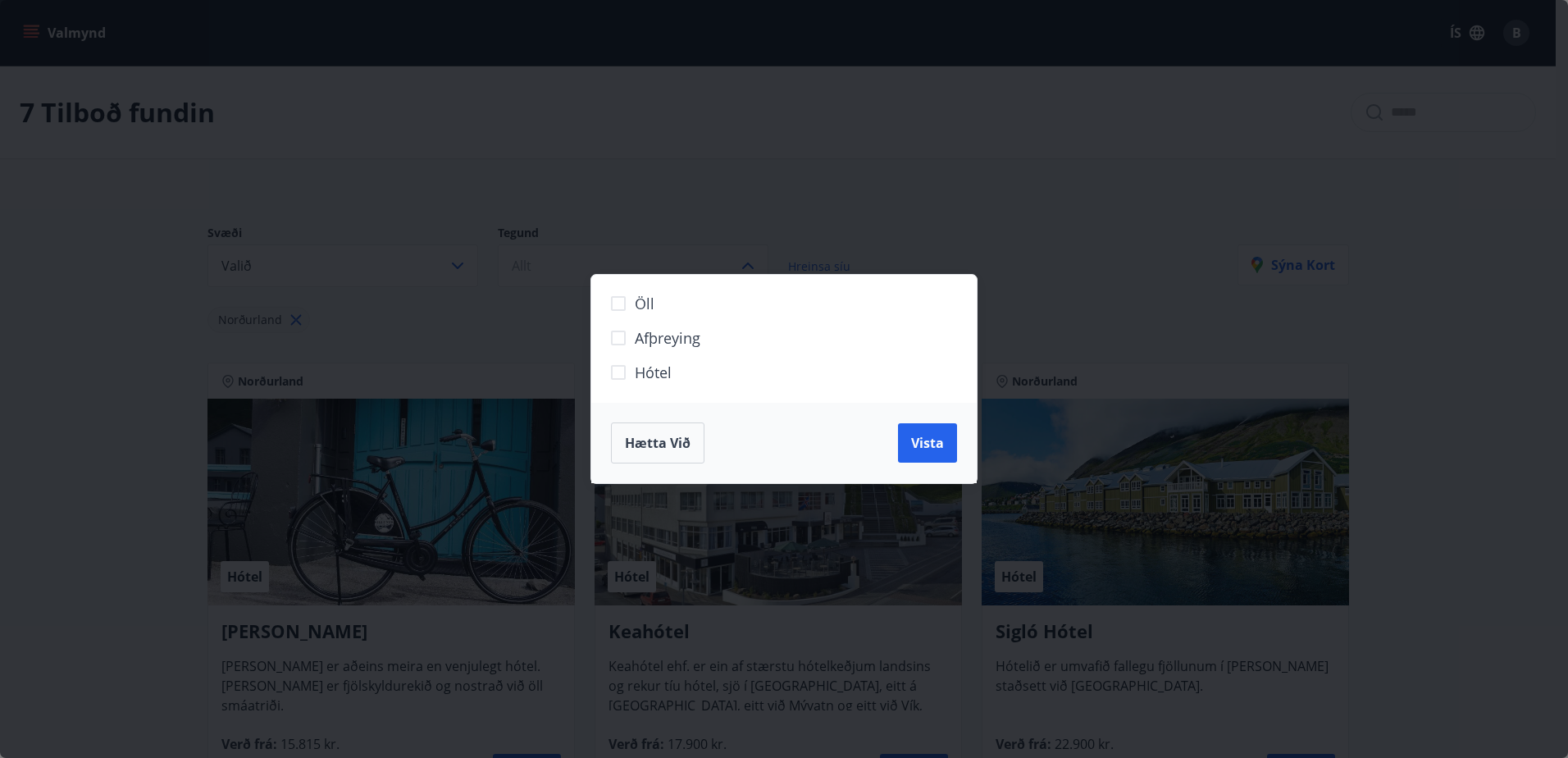
click at [653, 381] on span "Hótel" at bounding box center [653, 372] width 37 height 21
click at [910, 438] on button "Vista" at bounding box center [928, 443] width 59 height 39
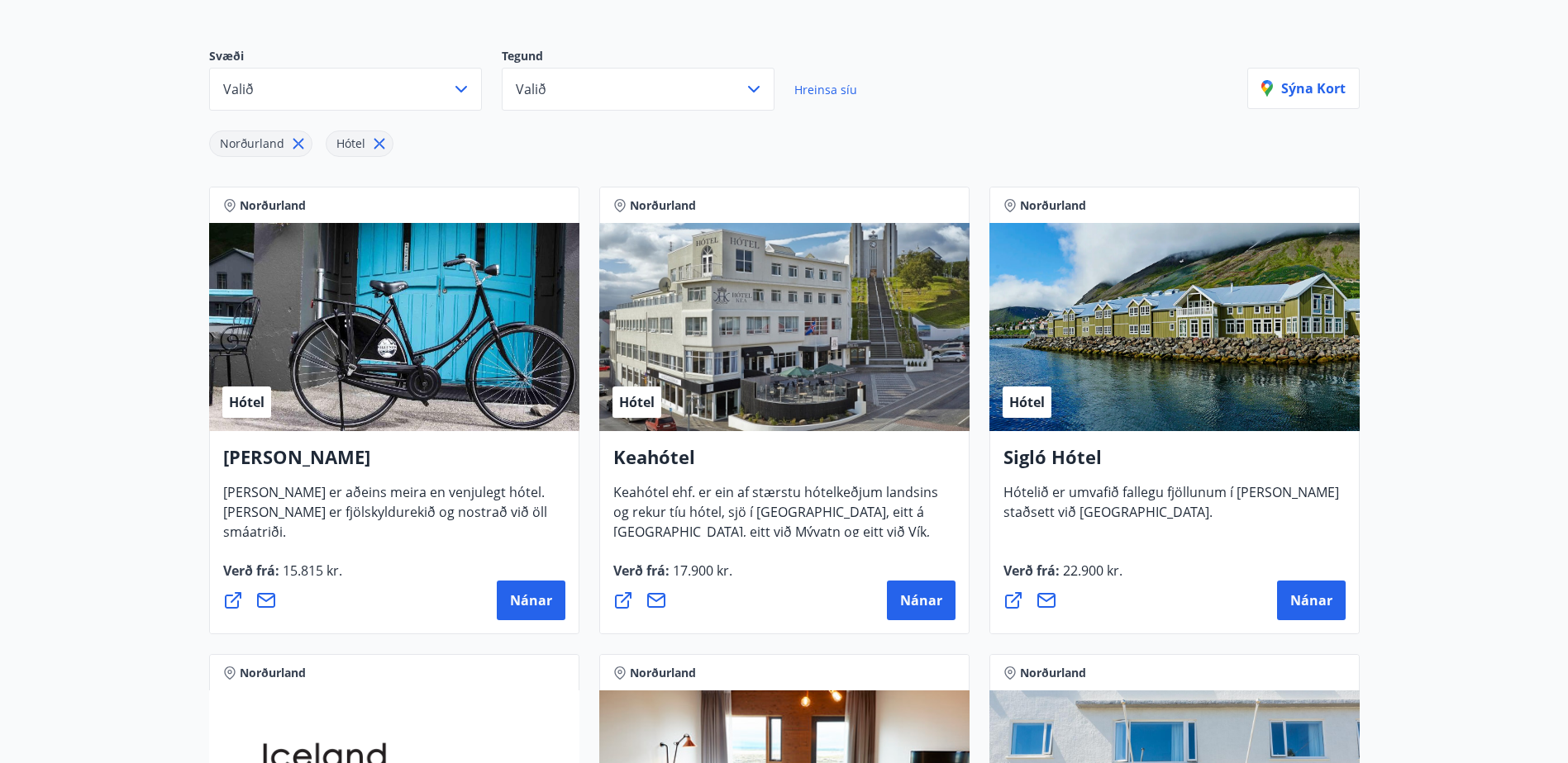
scroll to position [165, 0]
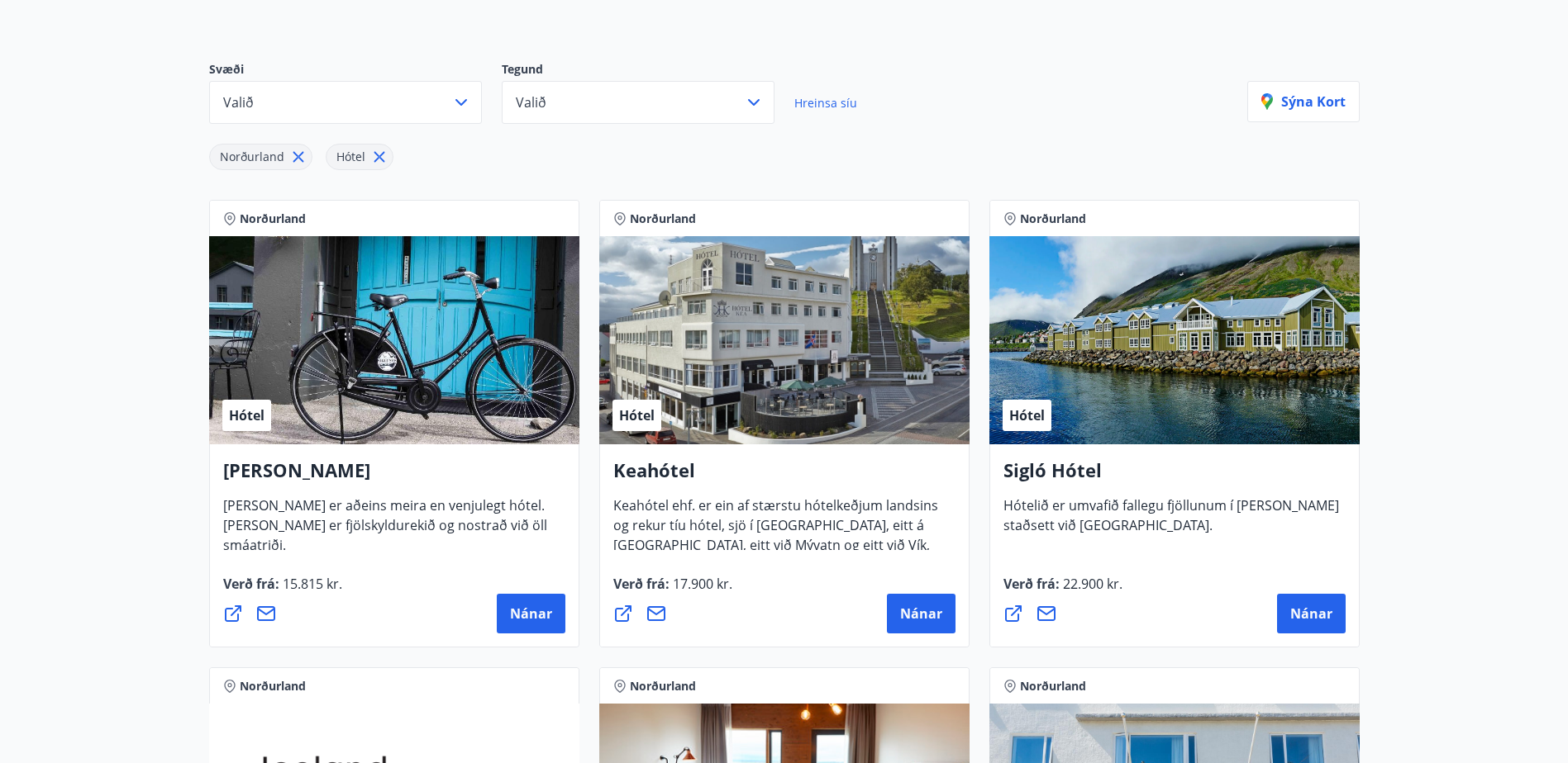
click at [298, 161] on icon at bounding box center [298, 156] width 18 height 18
click at [370, 109] on button "Allt" at bounding box center [345, 103] width 273 height 43
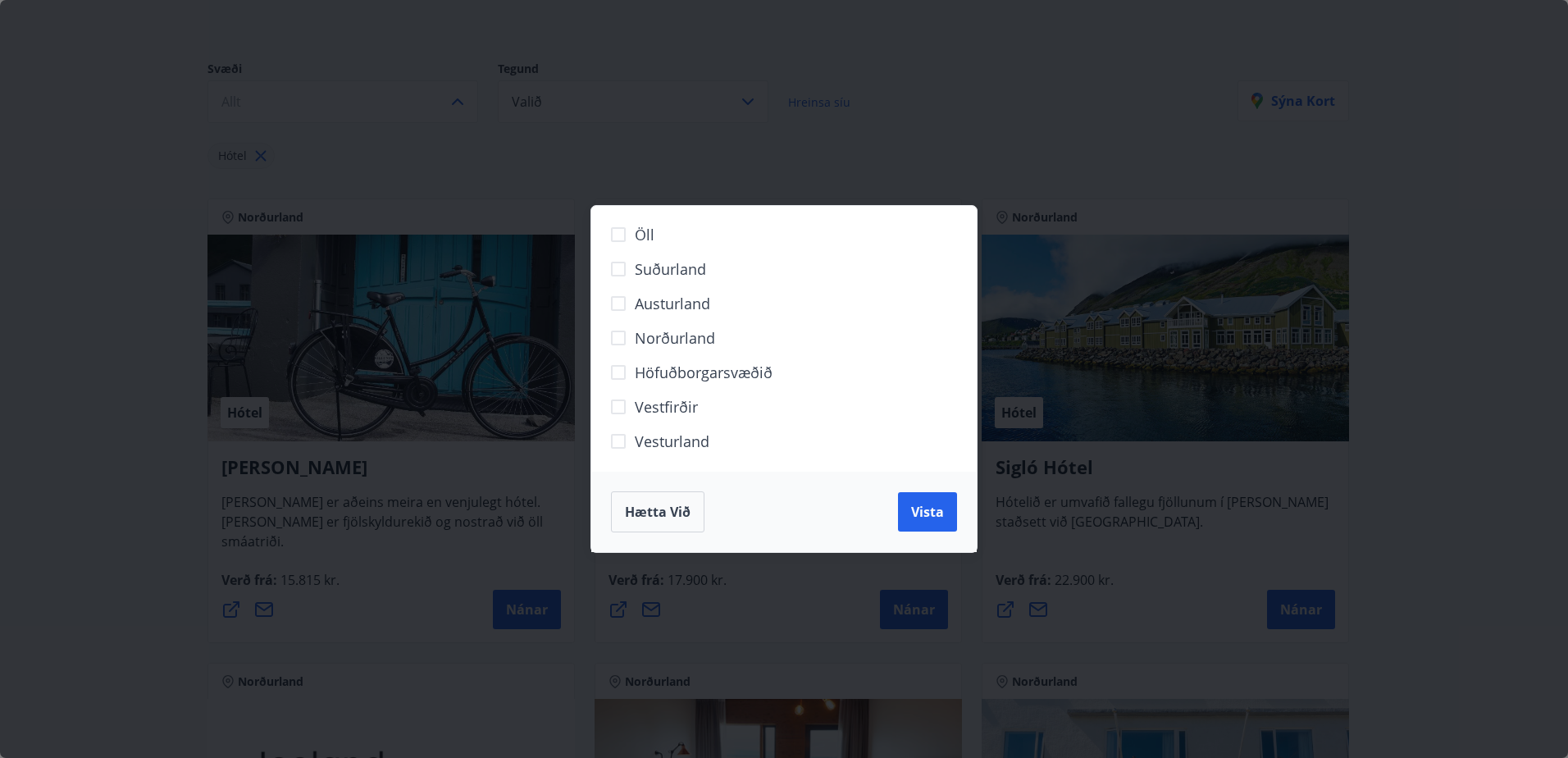
click at [691, 278] on span "Suðurland" at bounding box center [670, 269] width 71 height 21
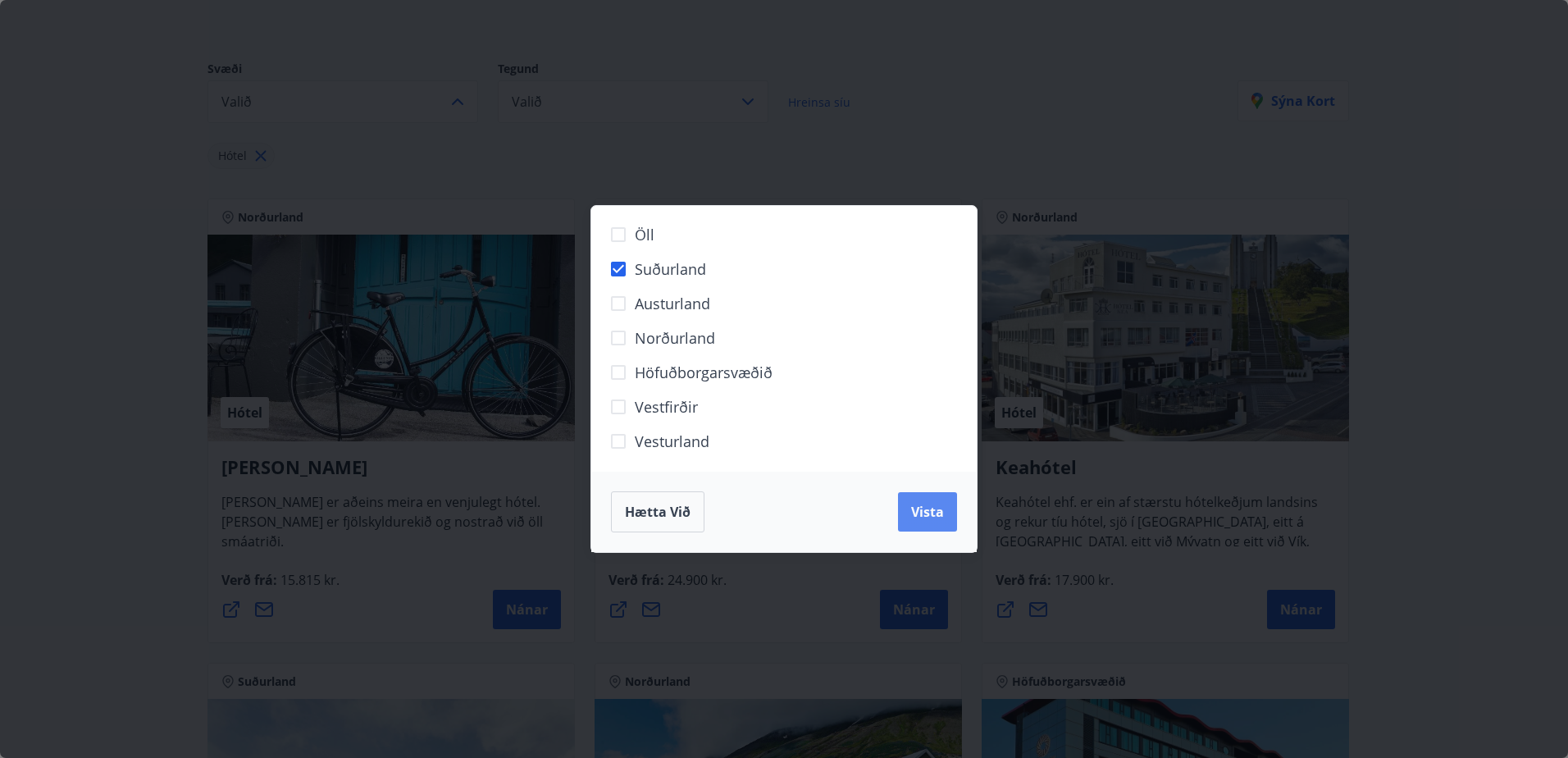
click at [935, 517] on span "Vista" at bounding box center [927, 512] width 33 height 18
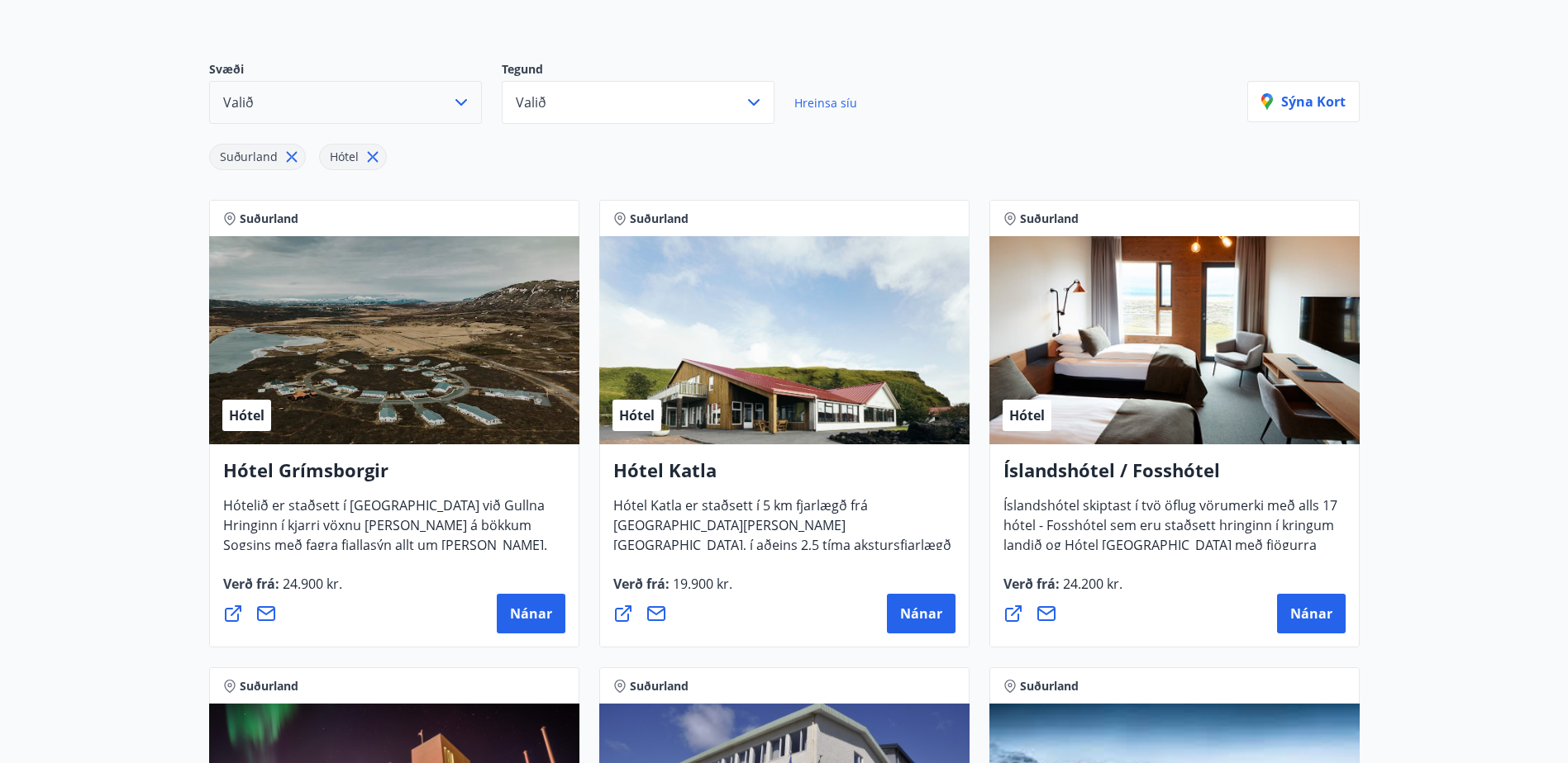
click at [325, 90] on button "Valið" at bounding box center [345, 103] width 273 height 43
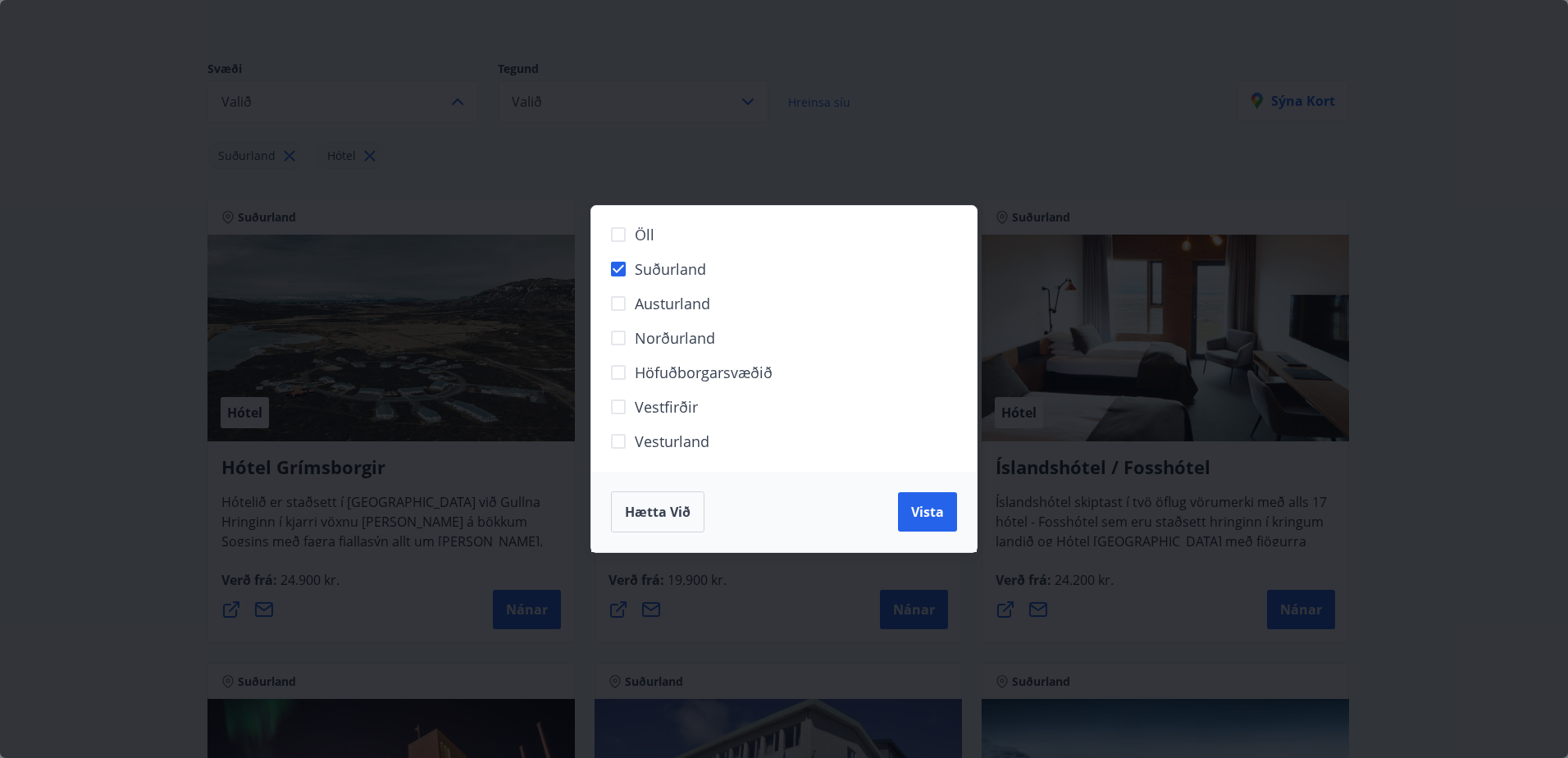
click at [636, 374] on span "Höfuðborgarsvæðið" at bounding box center [703, 372] width 137 height 21
click at [916, 513] on span "Vista" at bounding box center [927, 512] width 33 height 18
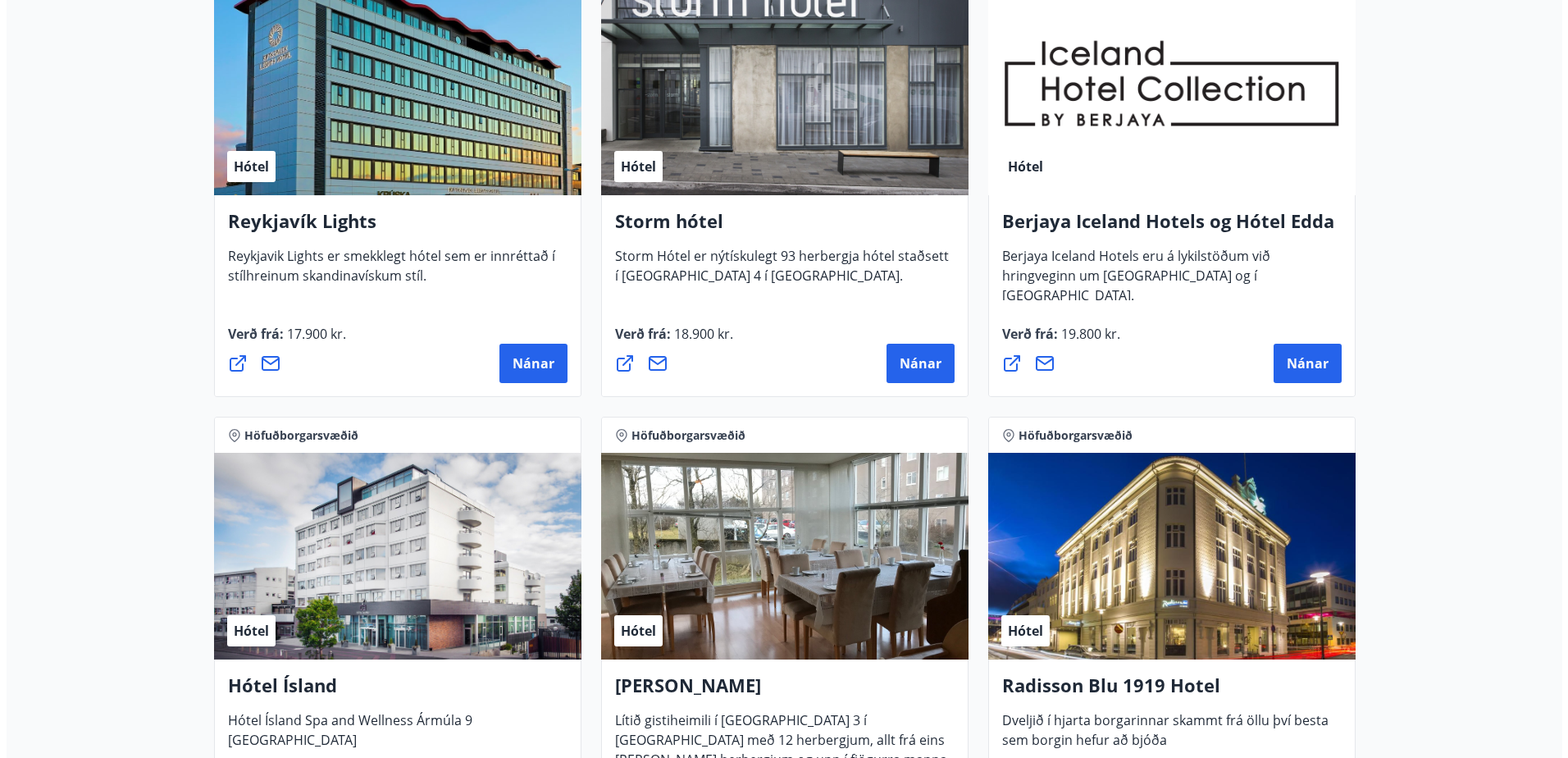
scroll to position [246, 0]
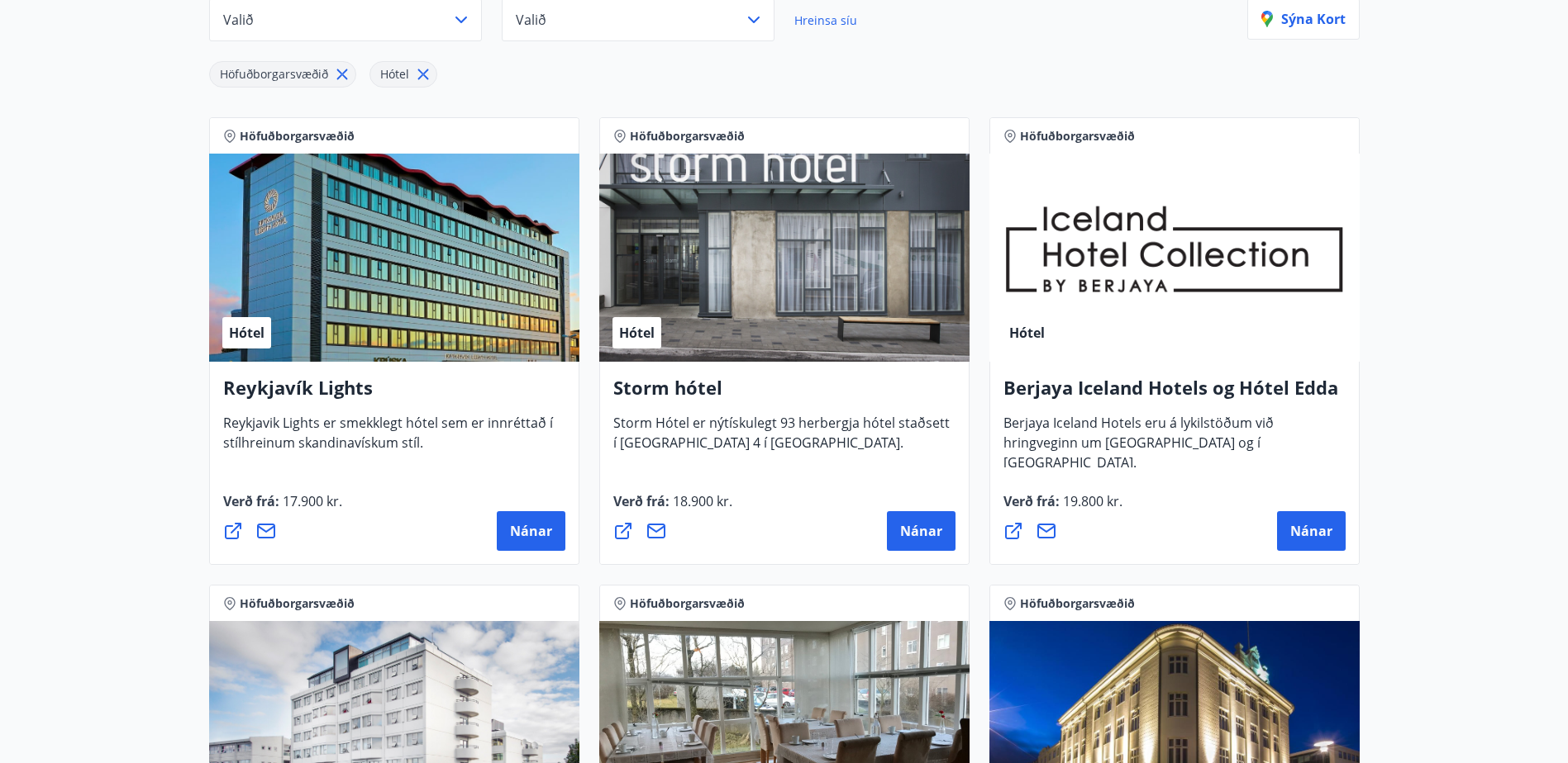
click at [410, 264] on div "Hótel" at bounding box center [394, 258] width 370 height 208
click at [519, 519] on button "Nánar" at bounding box center [531, 531] width 68 height 39
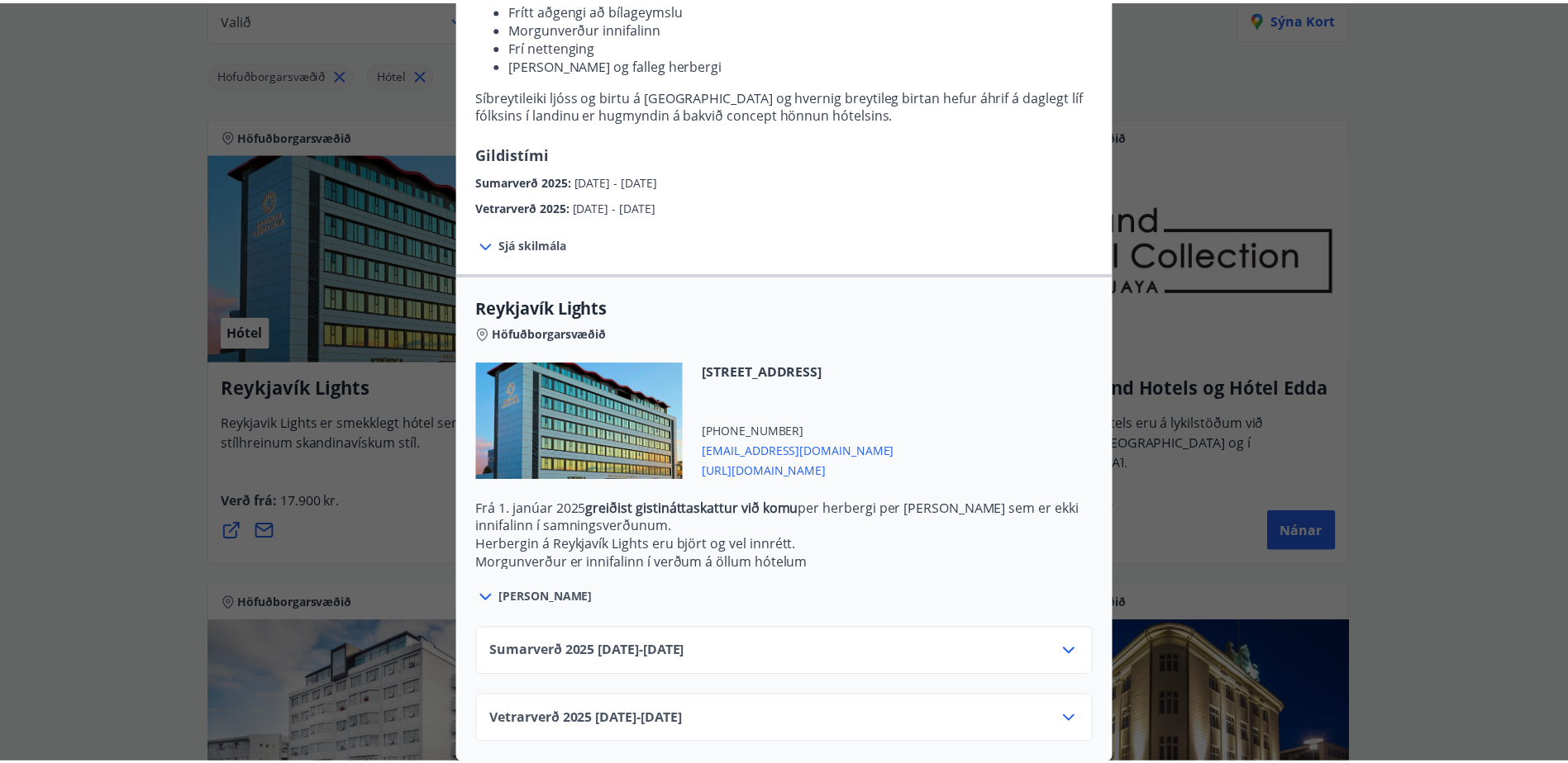
scroll to position [0, 0]
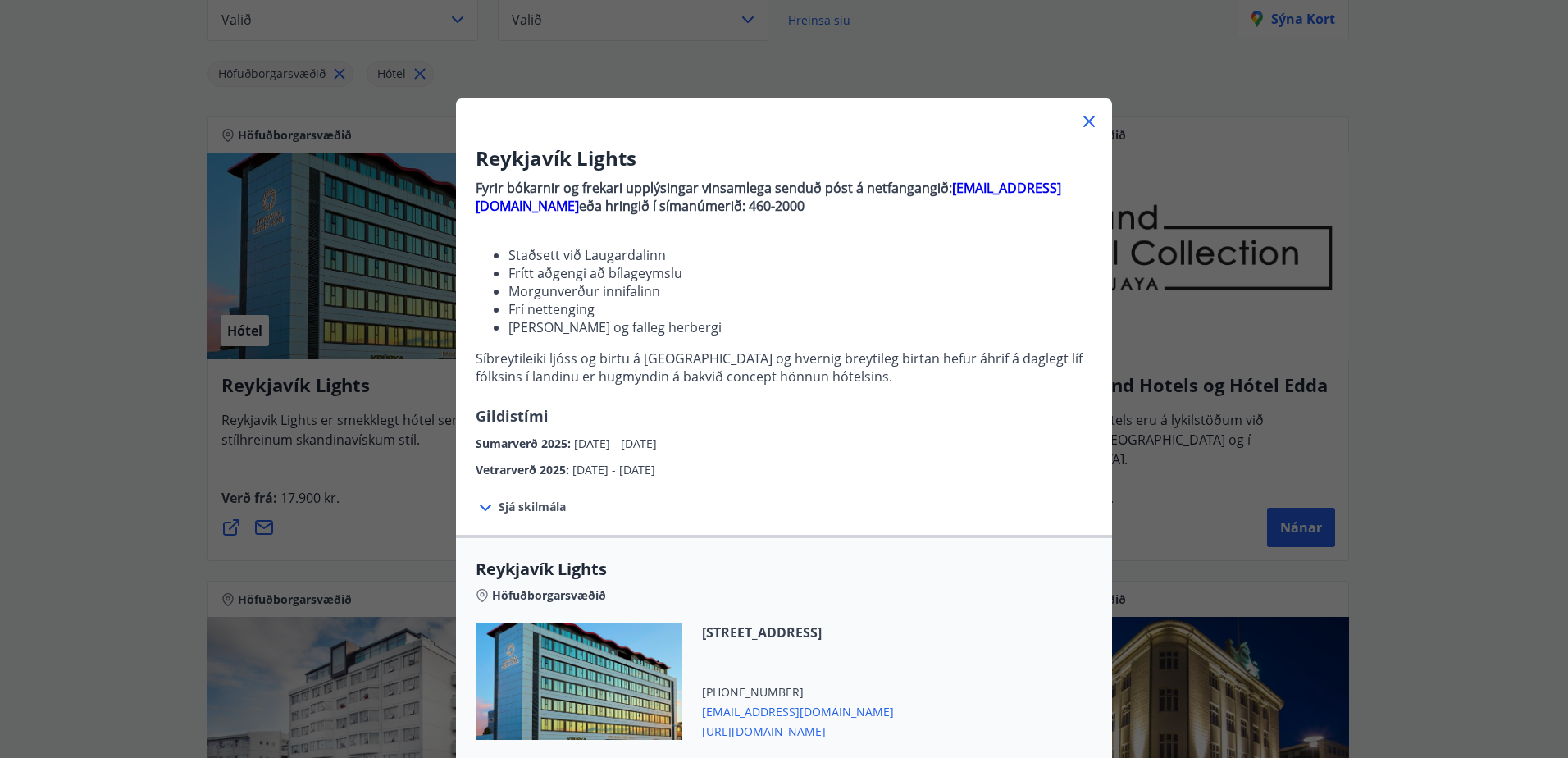
click at [1085, 119] on icon at bounding box center [1089, 121] width 12 height 12
